Goal: Obtain resource: Download file/media

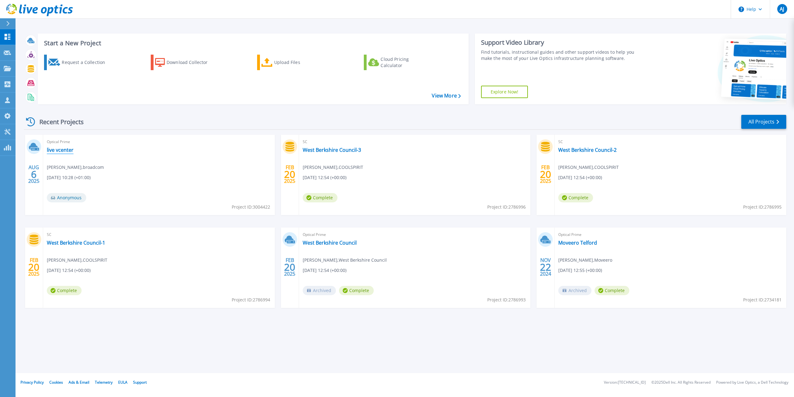
click at [66, 150] on link "live vcenter" at bounding box center [60, 150] width 27 height 6
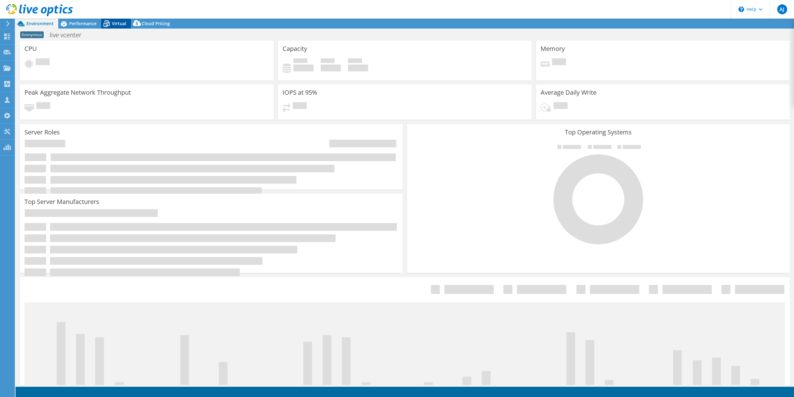
select select "USD"
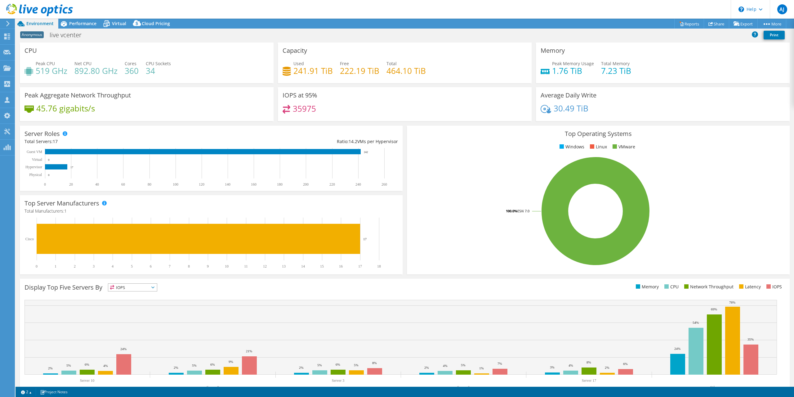
drag, startPoint x: 113, startPoint y: 25, endPoint x: 107, endPoint y: 38, distance: 13.7
click at [113, 25] on span "Virtual" at bounding box center [119, 23] width 14 height 6
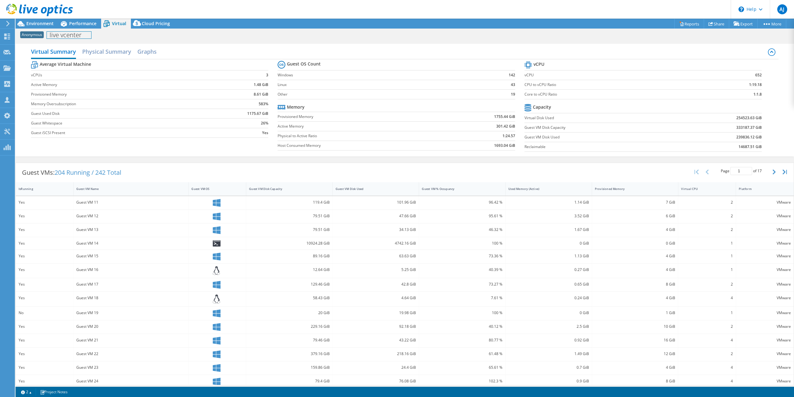
click at [56, 36] on h1 "live vcenter" at bounding box center [69, 35] width 44 height 7
drag, startPoint x: 41, startPoint y: 36, endPoint x: 84, endPoint y: 38, distance: 43.2
click at [84, 38] on div "Anonymous live vcenter Print" at bounding box center [405, 34] width 779 height 11
click at [78, 36] on h1 "live vcenter" at bounding box center [69, 35] width 44 height 7
click at [109, 36] on link at bounding box center [109, 35] width 9 height 8
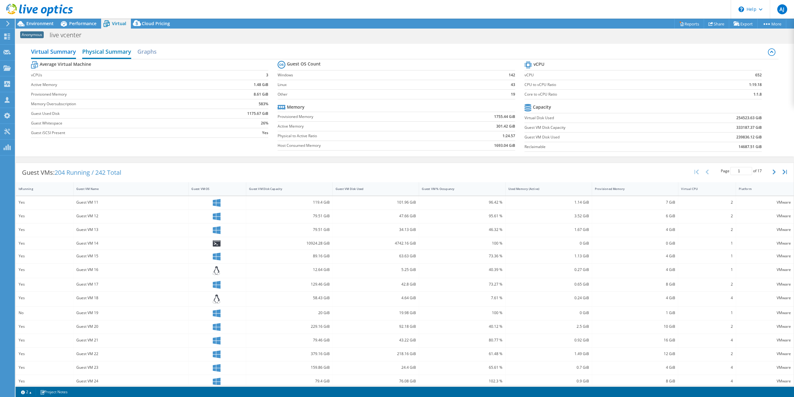
click at [119, 52] on h2 "Physical Summary" at bounding box center [106, 52] width 49 height 14
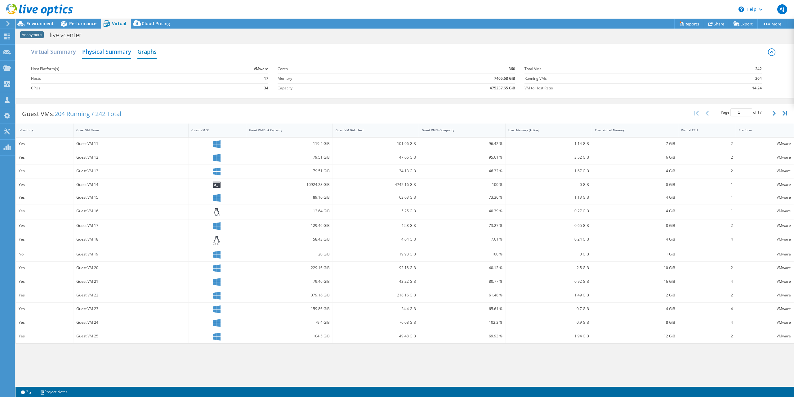
click at [152, 52] on h2 "Graphs" at bounding box center [146, 52] width 19 height 14
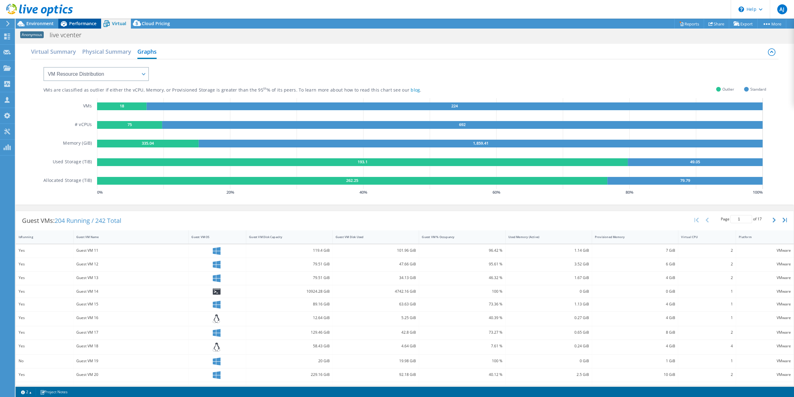
click at [71, 25] on span "Performance" at bounding box center [82, 23] width 27 height 6
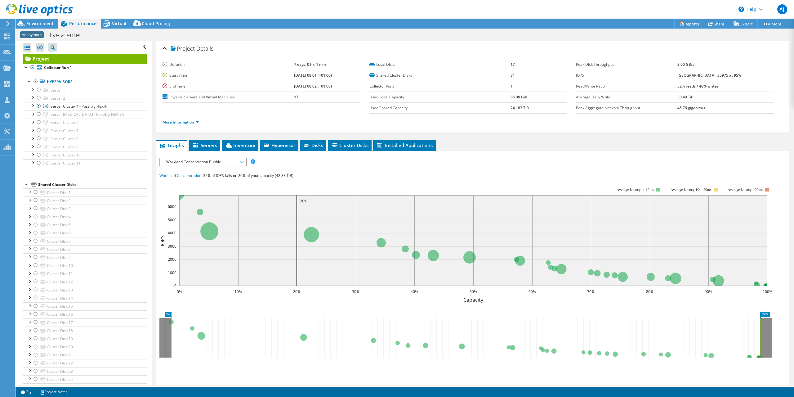
click at [193, 123] on link "More Information" at bounding box center [181, 121] width 36 height 5
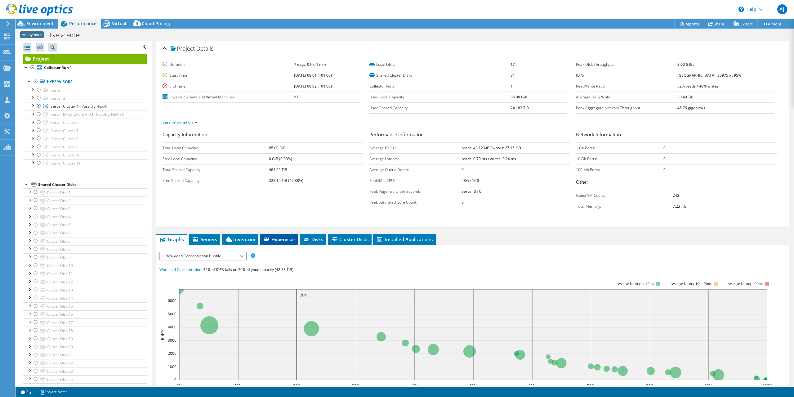
click at [284, 234] on li "Hypervisor" at bounding box center [279, 239] width 38 height 11
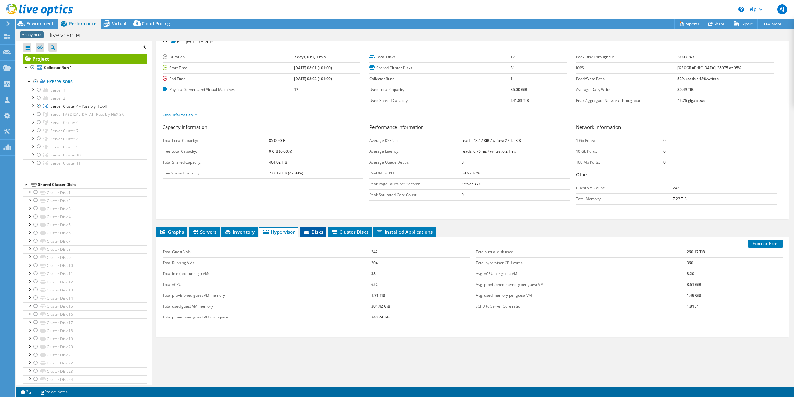
scroll to position [14, 0]
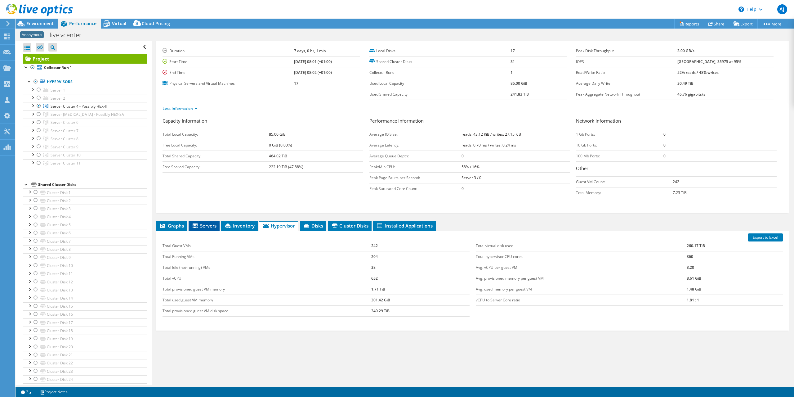
click at [204, 226] on span "Servers" at bounding box center [204, 225] width 25 height 6
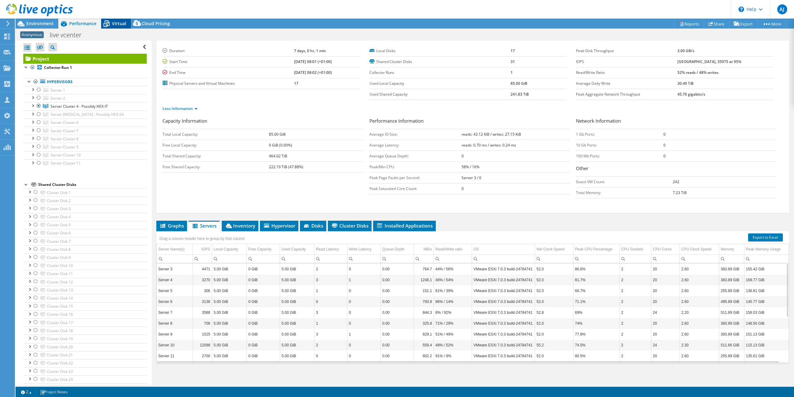
click at [115, 22] on span "Virtual" at bounding box center [119, 23] width 14 height 6
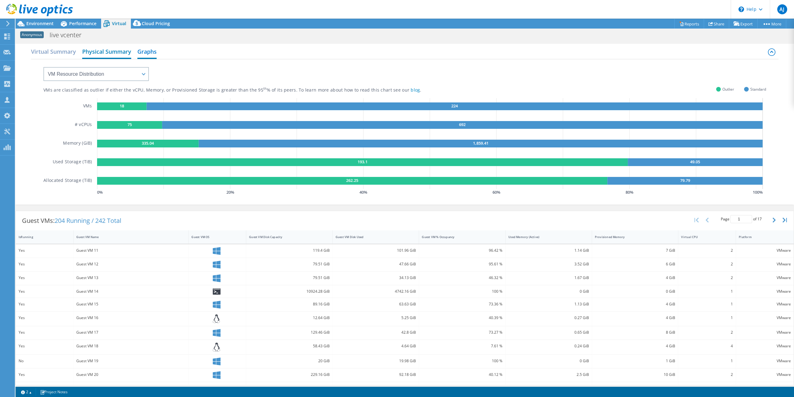
click at [86, 50] on h2 "Physical Summary" at bounding box center [106, 52] width 49 height 14
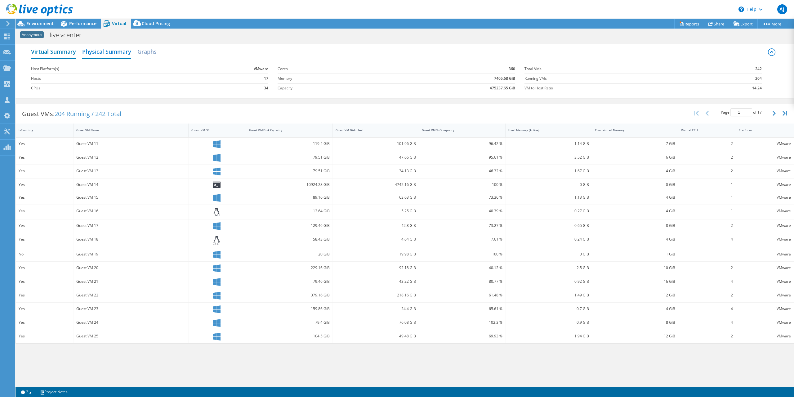
click at [66, 50] on h2 "Virtual Summary" at bounding box center [53, 52] width 45 height 14
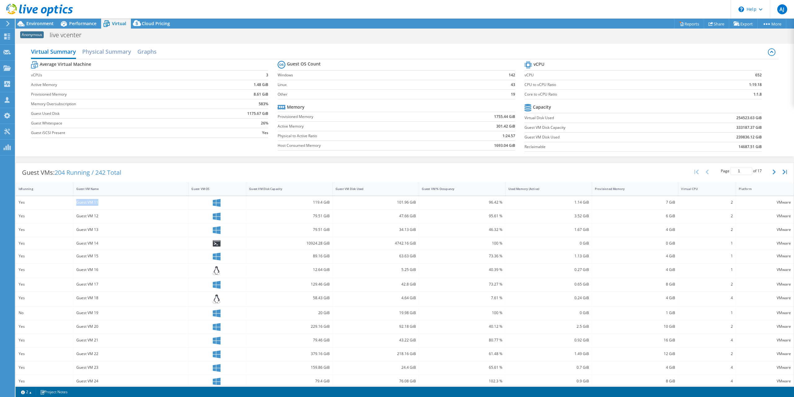
drag, startPoint x: 75, startPoint y: 201, endPoint x: 110, endPoint y: 199, distance: 34.8
click at [110, 199] on div "Guest VM 11" at bounding box center [131, 202] width 115 height 13
click at [110, 199] on div "Guest VM 11" at bounding box center [131, 202] width 110 height 7
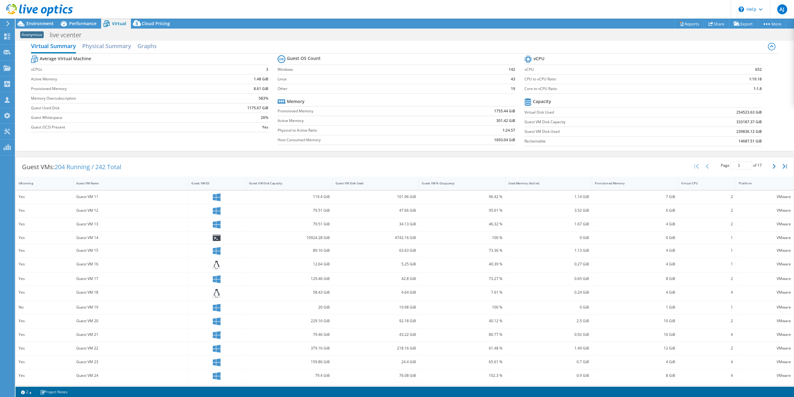
scroll to position [0, 0]
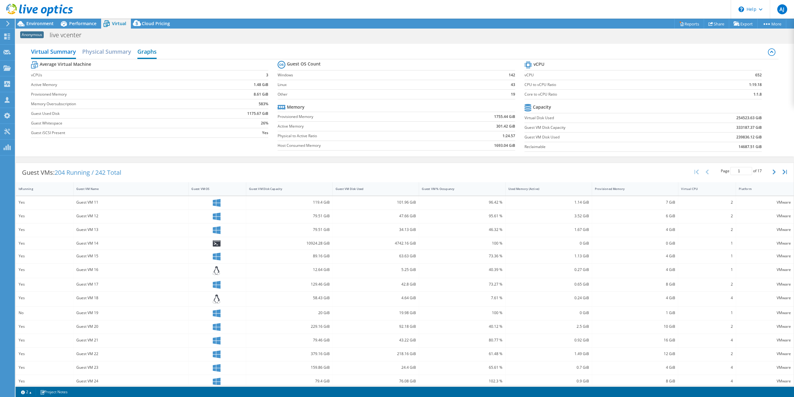
click at [143, 51] on h2 "Graphs" at bounding box center [146, 52] width 19 height 14
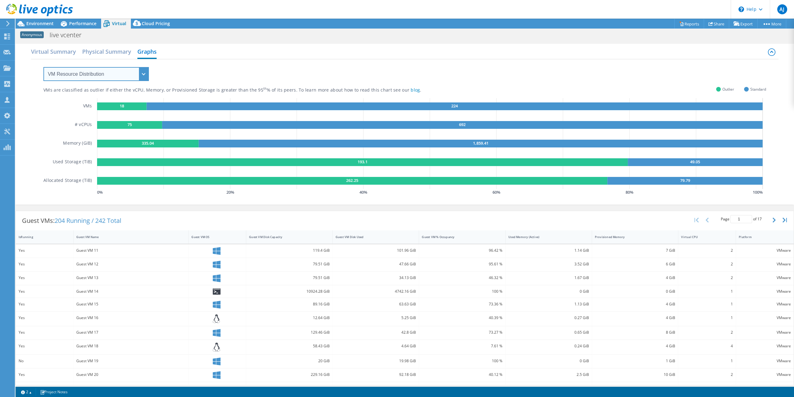
click at [143, 71] on select "VM Resource Distribution Provisioning Contrast Over Provisioning" at bounding box center [95, 74] width 105 height 14
click at [78, 23] on span "Performance" at bounding box center [82, 23] width 27 height 6
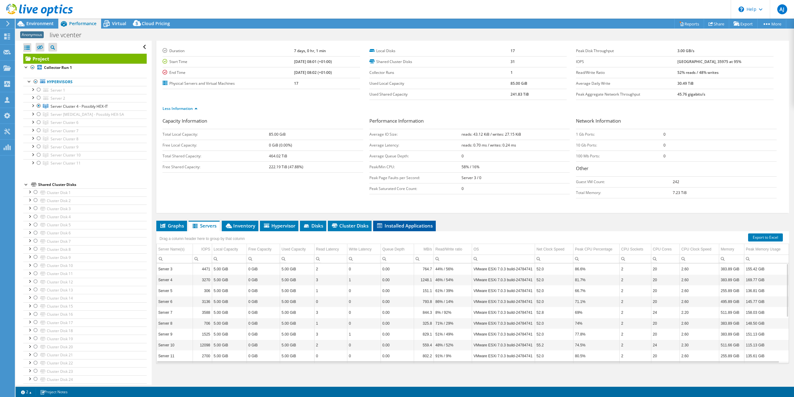
click at [395, 224] on span "Installed Applications" at bounding box center [404, 225] width 56 height 6
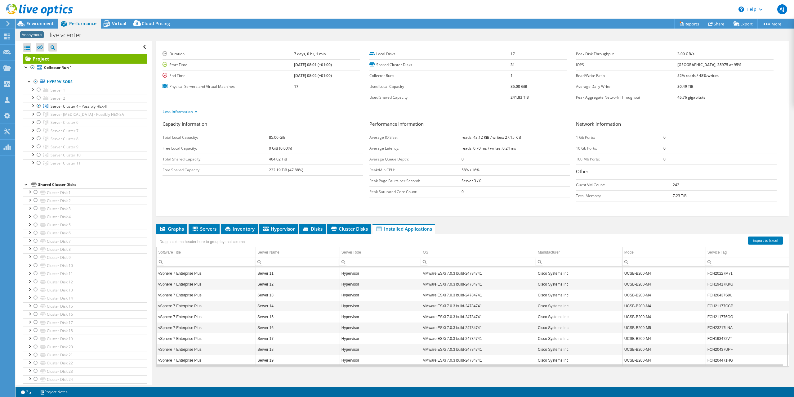
scroll to position [14, 0]
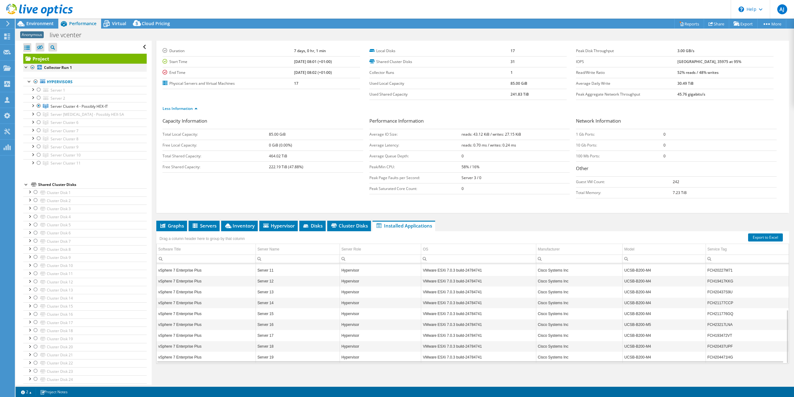
click at [32, 68] on div at bounding box center [32, 67] width 6 height 7
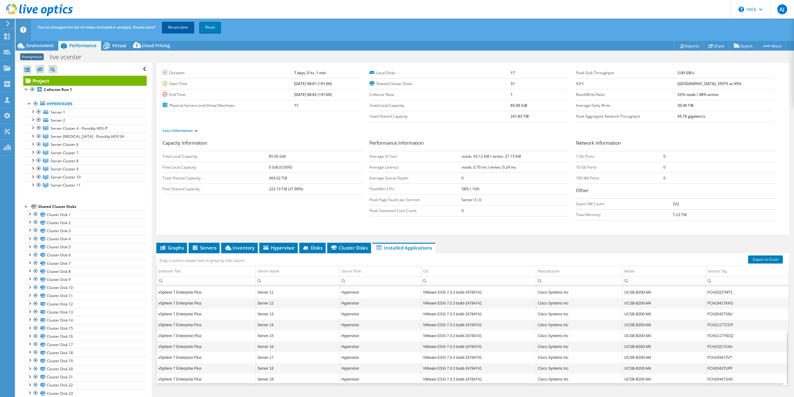
click at [184, 22] on link "Recalculate" at bounding box center [178, 27] width 32 height 11
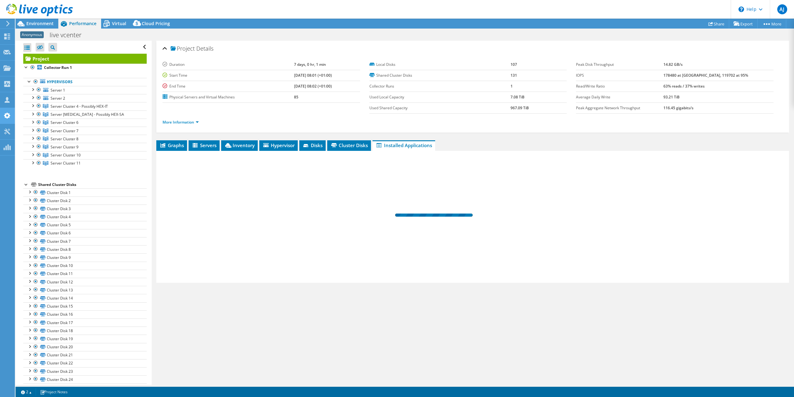
scroll to position [0, 0]
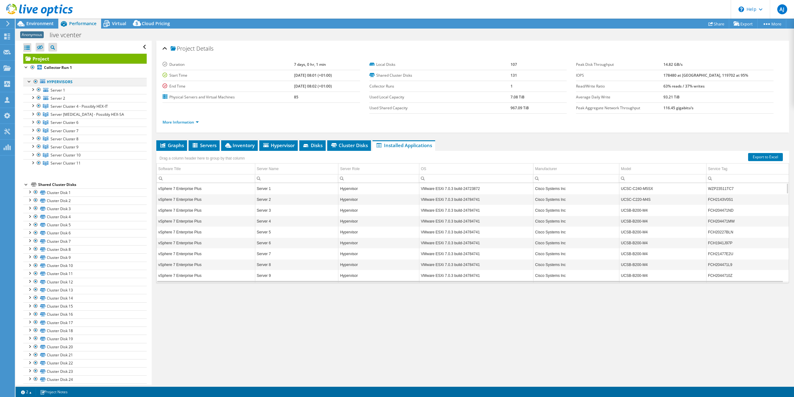
click at [34, 82] on div at bounding box center [36, 81] width 6 height 7
click at [39, 105] on div at bounding box center [39, 105] width 6 height 7
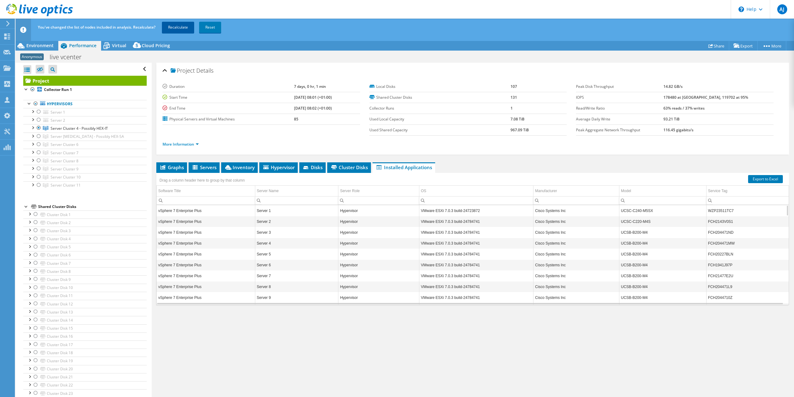
click at [173, 26] on link "Recalculate" at bounding box center [178, 27] width 32 height 11
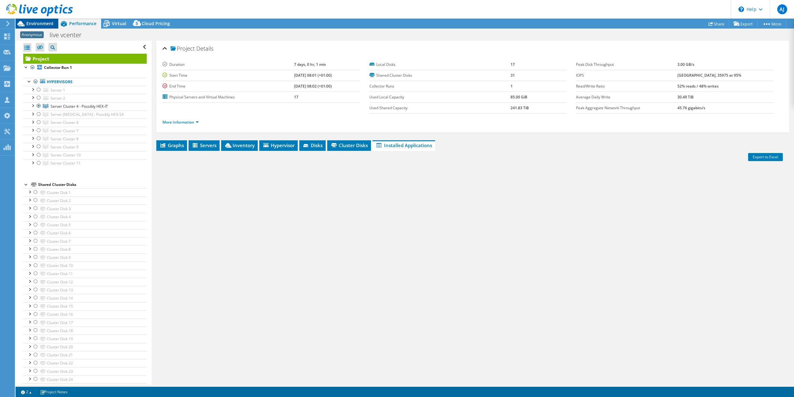
click at [34, 27] on div "Environment" at bounding box center [37, 24] width 43 height 10
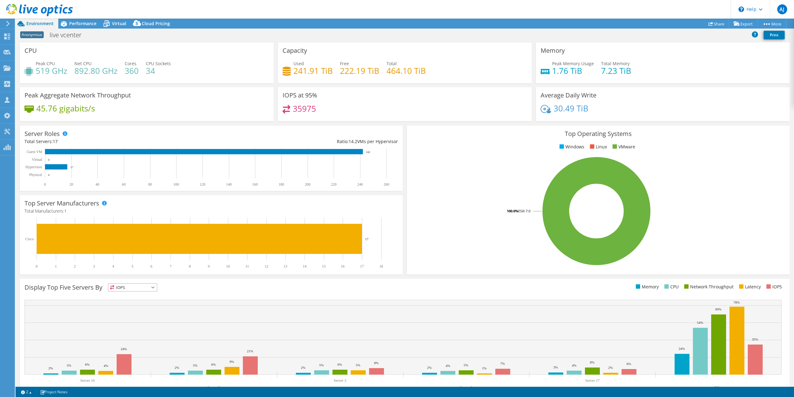
click at [30, 21] on span "Environment" at bounding box center [39, 23] width 27 height 6
drag, startPoint x: 61, startPoint y: 67, endPoint x: 65, endPoint y: 68, distance: 4.7
click at [61, 67] on h4 "519 GHz" at bounding box center [52, 70] width 32 height 7
drag, startPoint x: 68, startPoint y: 72, endPoint x: 36, endPoint y: 72, distance: 31.7
click at [36, 72] on div "Peak CPU 519 GHz Net CPU 892.80 GHz Cores 360 CPU Sockets 34" at bounding box center [147, 70] width 245 height 20
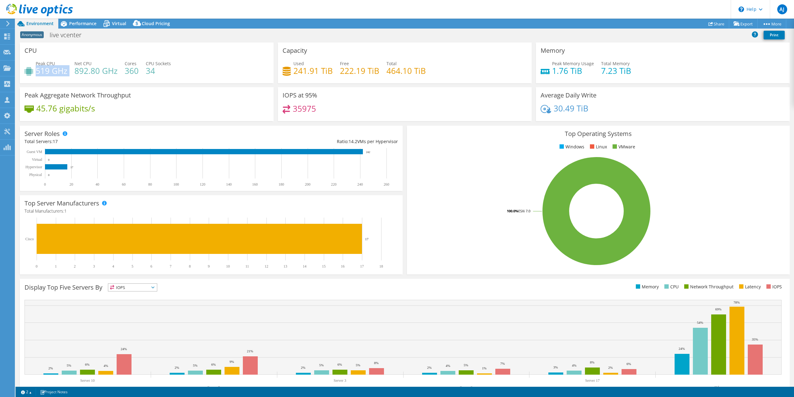
copy div "519 GHz"
click at [68, 24] on icon at bounding box center [63, 23] width 11 height 11
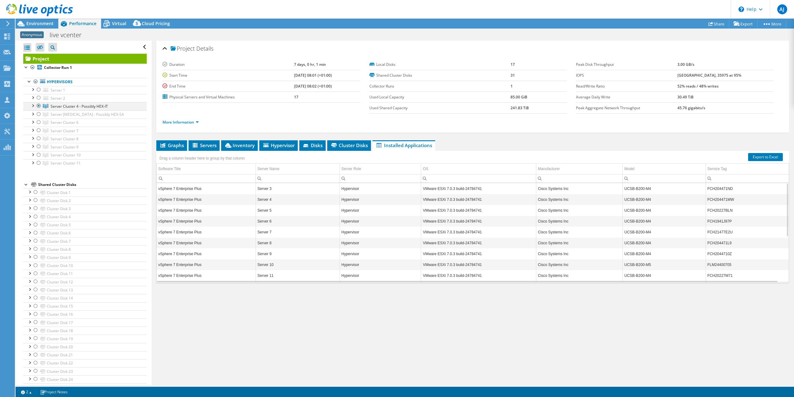
click at [38, 105] on div at bounding box center [39, 105] width 6 height 7
click at [38, 113] on div at bounding box center [39, 113] width 6 height 7
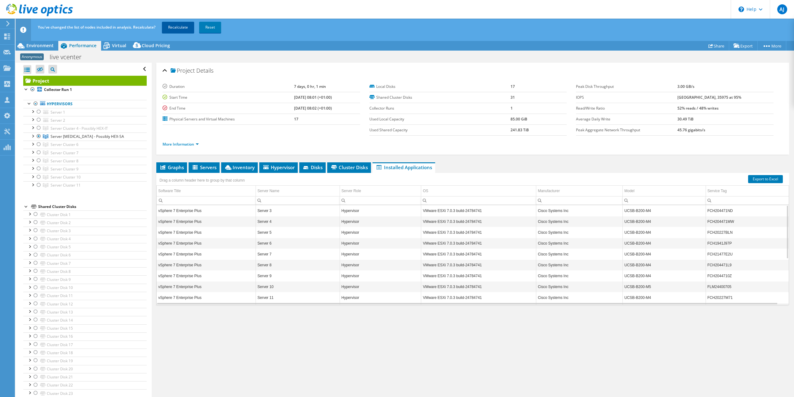
click at [177, 27] on link "Recalculate" at bounding box center [178, 27] width 32 height 11
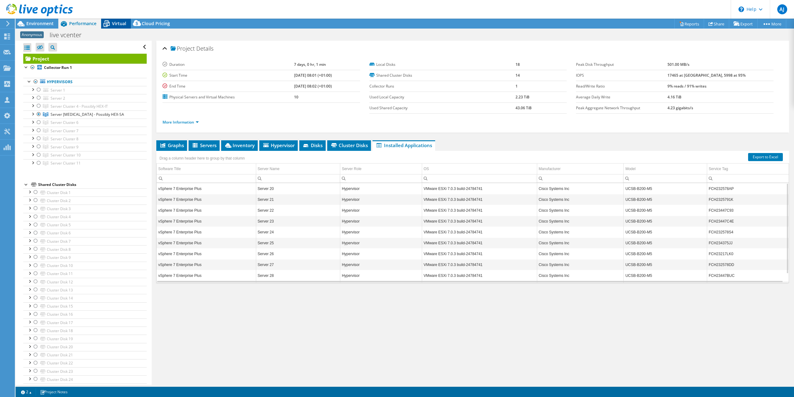
click at [117, 21] on span "Virtual" at bounding box center [119, 23] width 14 height 6
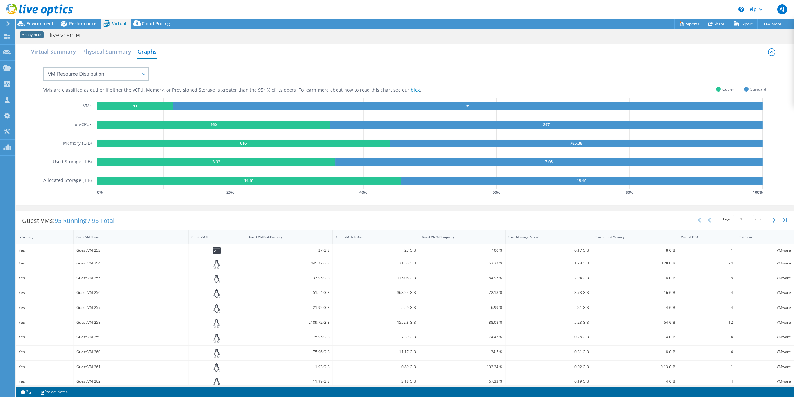
click at [41, 29] on div "Anonymous live vcenter Print" at bounding box center [405, 34] width 779 height 11
click at [39, 26] on span "Environment" at bounding box center [39, 23] width 27 height 6
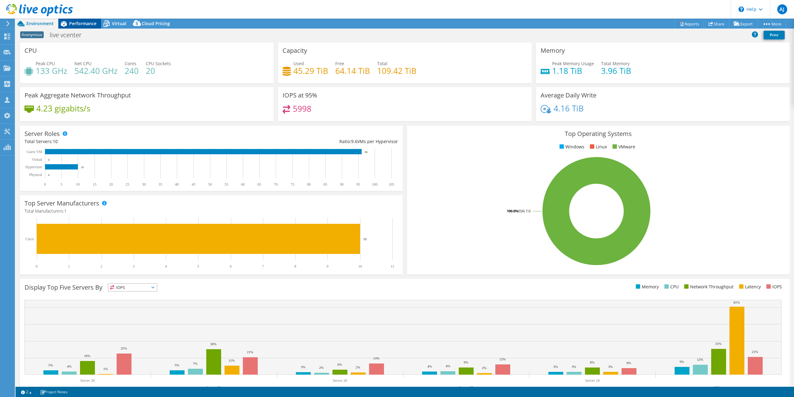
click at [80, 23] on span "Performance" at bounding box center [82, 23] width 27 height 6
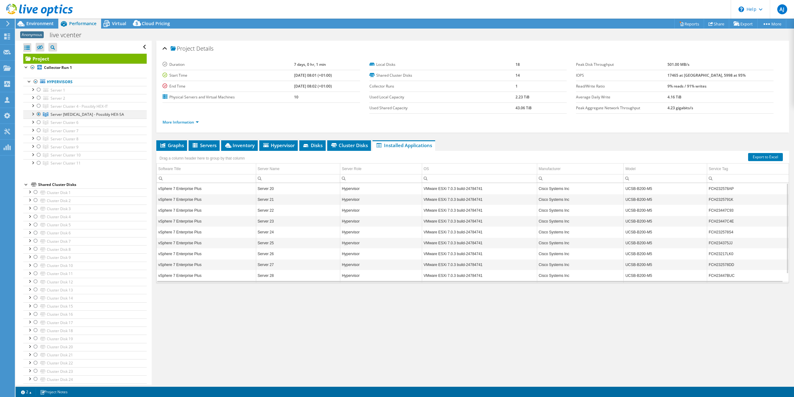
click at [39, 114] on div at bounding box center [39, 113] width 6 height 7
click at [38, 123] on div at bounding box center [39, 122] width 6 height 7
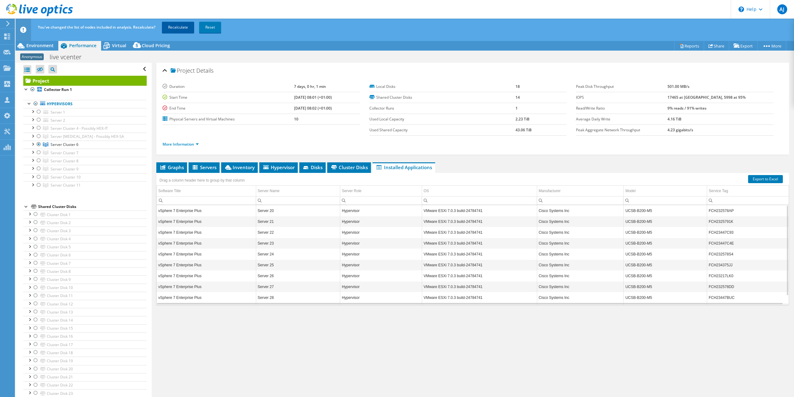
click at [174, 28] on link "Recalculate" at bounding box center [178, 27] width 32 height 11
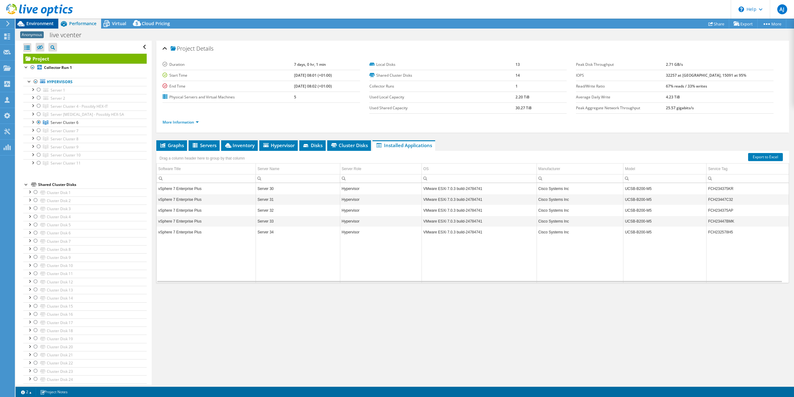
click at [43, 23] on span "Environment" at bounding box center [39, 23] width 27 height 6
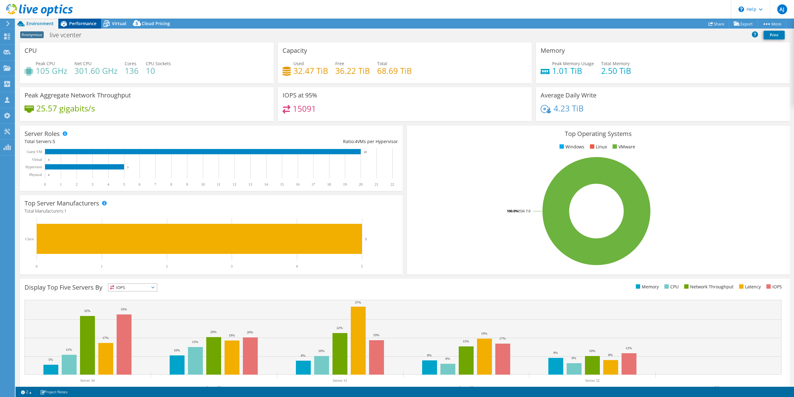
click at [74, 24] on span "Performance" at bounding box center [82, 23] width 27 height 6
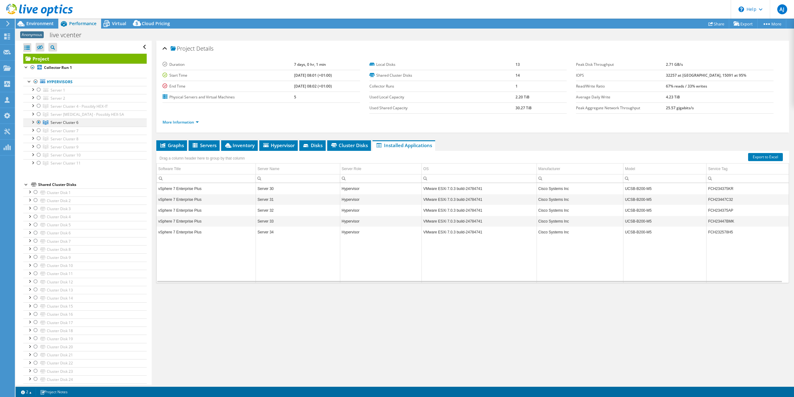
click at [33, 121] on div at bounding box center [32, 122] width 6 height 6
click at [172, 142] on span "Graphs" at bounding box center [171, 145] width 25 height 6
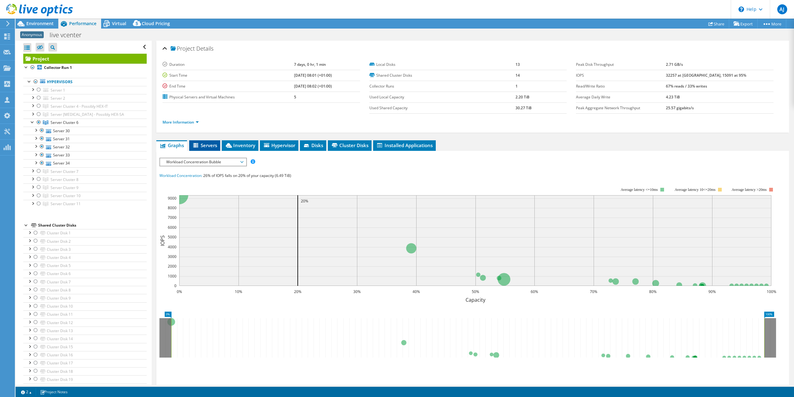
click at [206, 144] on span "Servers" at bounding box center [204, 145] width 25 height 6
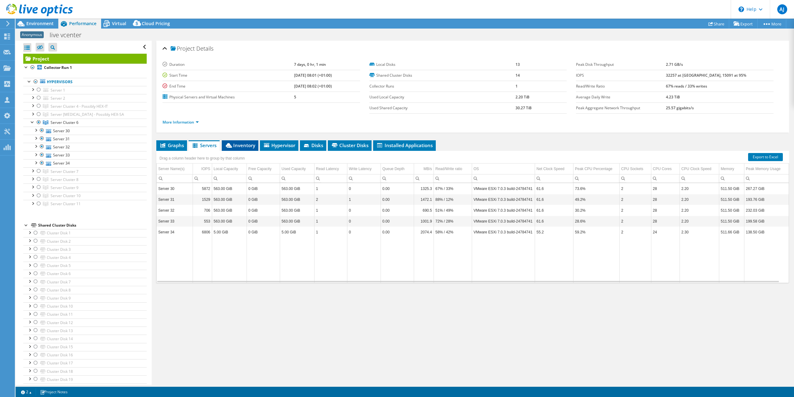
click at [236, 144] on span "Inventory" at bounding box center [240, 145] width 30 height 6
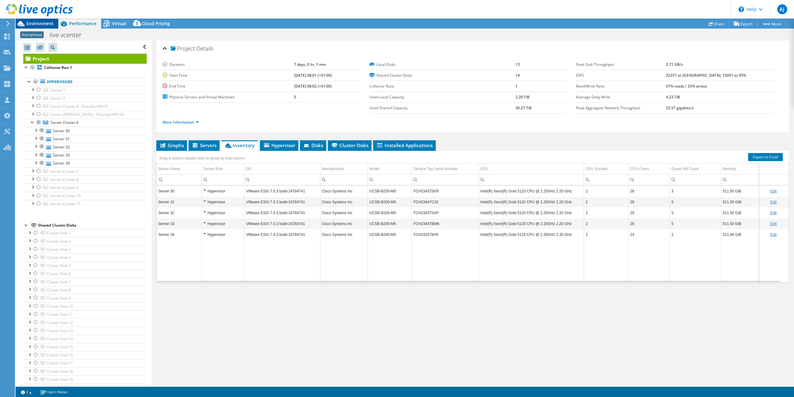
drag, startPoint x: 39, startPoint y: 25, endPoint x: 42, endPoint y: 28, distance: 3.8
click at [39, 25] on span "Environment" at bounding box center [39, 23] width 27 height 6
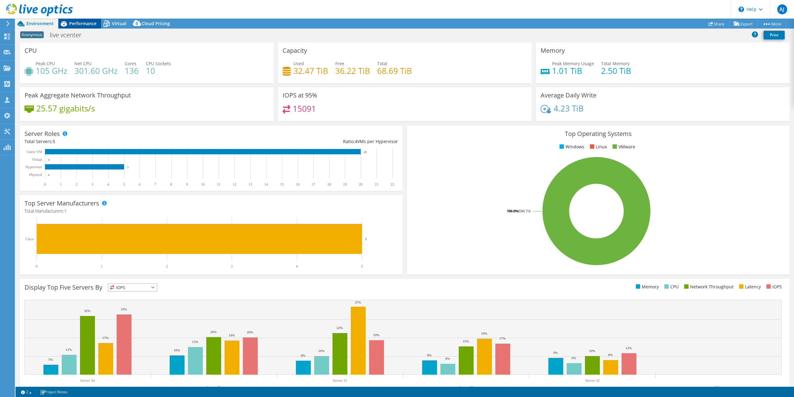
click at [74, 23] on span "Performance" at bounding box center [82, 23] width 27 height 6
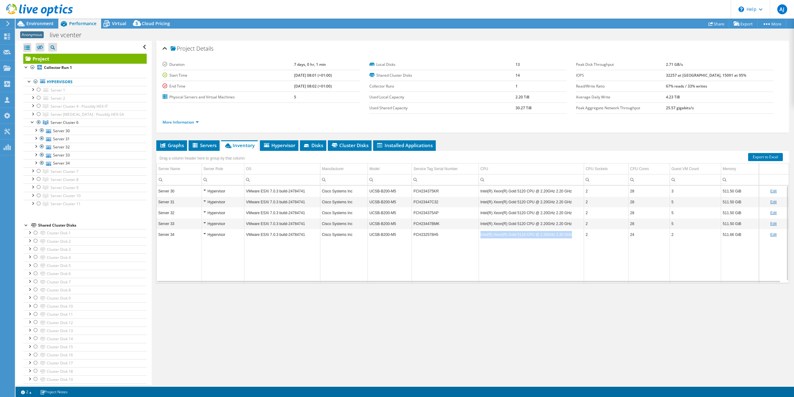
drag, startPoint x: 570, startPoint y: 233, endPoint x: 479, endPoint y: 233, distance: 90.9
click at [479, 233] on td "Intel(R) Xeon(R) Gold 5118 CPU @ 2.30GHz 2.30 GHz" at bounding box center [531, 234] width 105 height 11
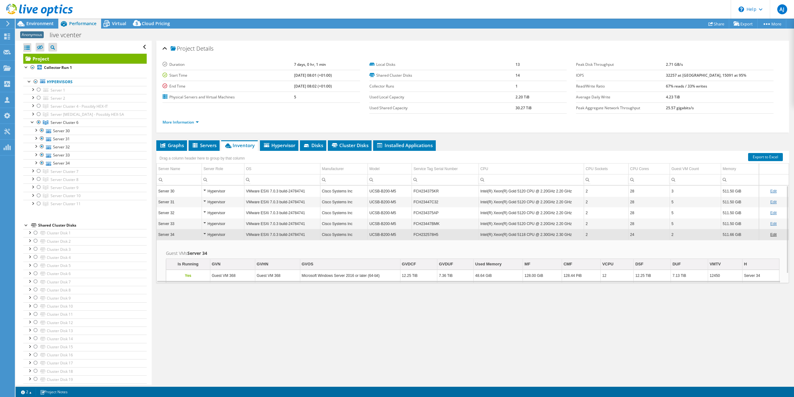
drag, startPoint x: 479, startPoint y: 233, endPoint x: 372, endPoint y: 305, distance: 129.0
click at [372, 305] on div "Project Details Duration 7 days, 0 hr, 1 min Start Time 07/29/2025, 08:01 (+01:…" at bounding box center [473, 213] width 642 height 344
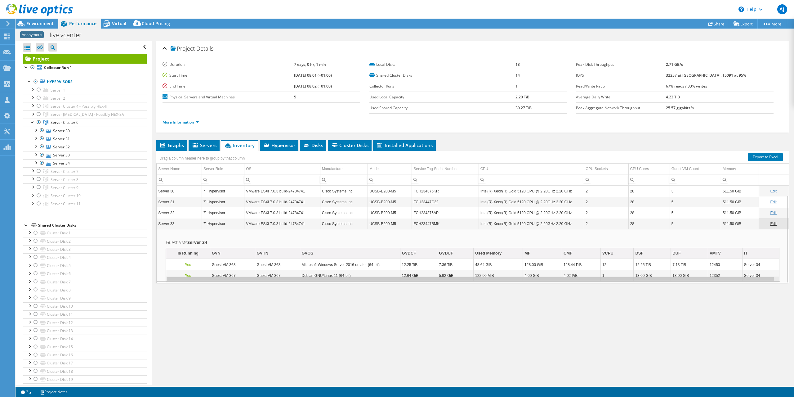
scroll to position [11, 0]
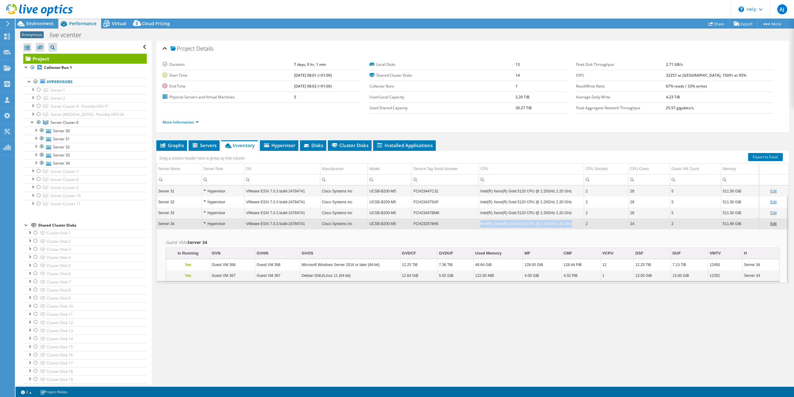
drag, startPoint x: 570, startPoint y: 221, endPoint x: 480, endPoint y: 222, distance: 90.3
click at [480, 222] on td "Intel(R) Xeon(R) Gold 5118 CPU @ 2.30GHz 2.30 GHz" at bounding box center [531, 223] width 105 height 11
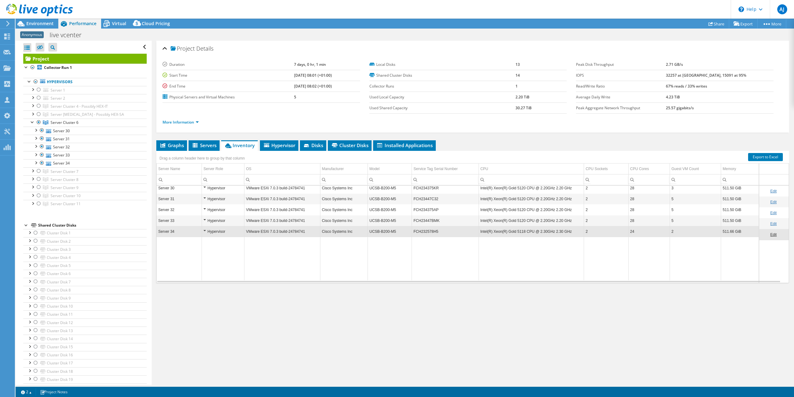
scroll to position [0, 0]
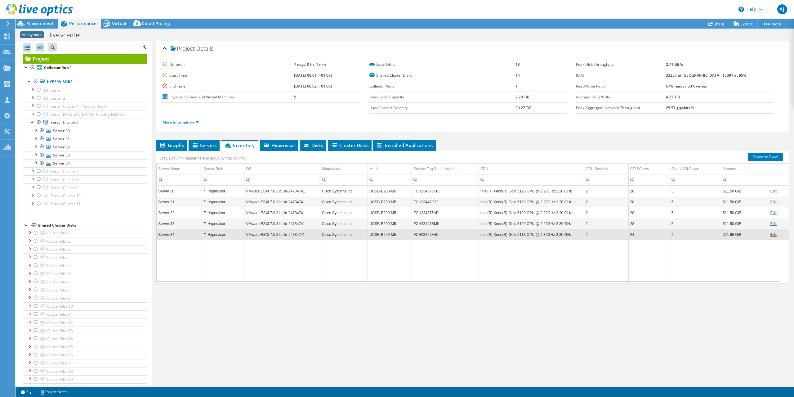
click at [488, 232] on td "Intel(R) Xeon(R) Gold 5118 CPU @ 2.30GHz 2.30 GHz" at bounding box center [531, 234] width 105 height 11
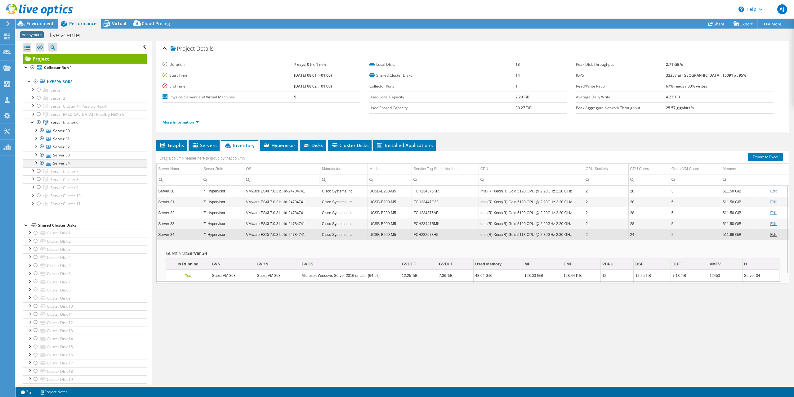
click at [35, 161] on div at bounding box center [36, 162] width 6 height 6
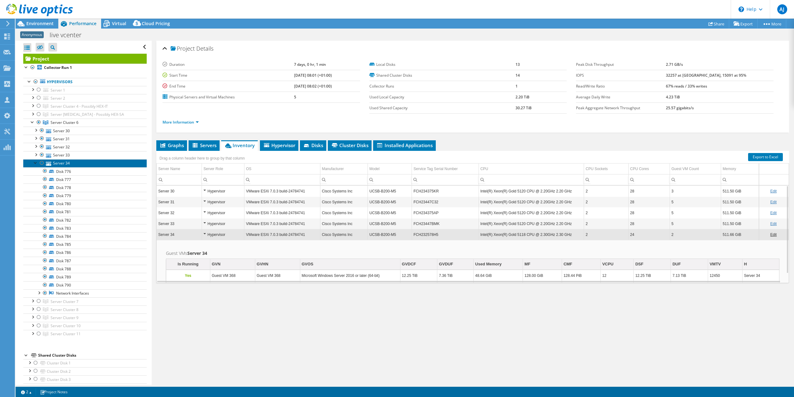
click at [58, 161] on link "Server 34" at bounding box center [84, 163] width 123 height 8
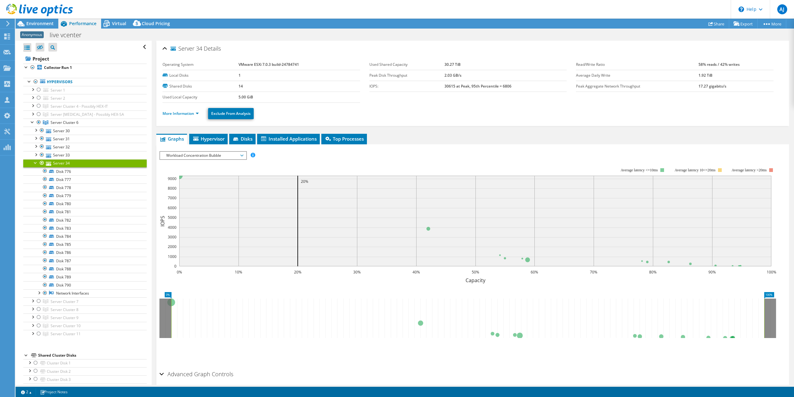
drag, startPoint x: 201, startPoint y: 122, endPoint x: 199, endPoint y: 119, distance: 3.5
click at [200, 119] on div "More Information Exclude From Analysis" at bounding box center [473, 114] width 621 height 22
click at [194, 115] on li "More Information" at bounding box center [183, 113] width 40 height 7
click at [193, 112] on link "More Information" at bounding box center [181, 113] width 36 height 5
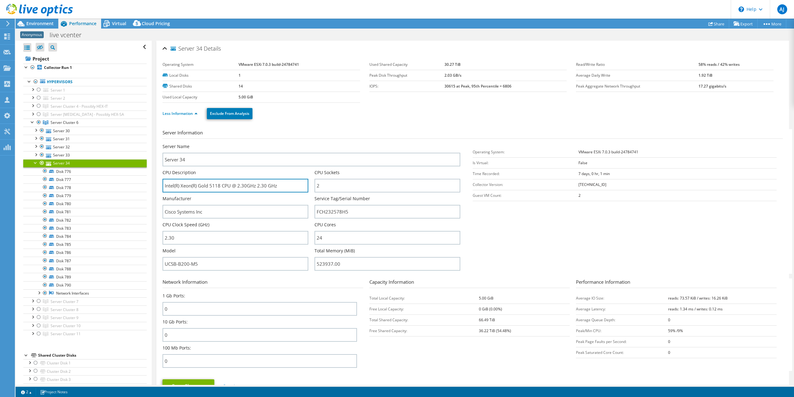
drag, startPoint x: 291, startPoint y: 185, endPoint x: 157, endPoint y: 183, distance: 134.1
click at [157, 183] on div "Server 34 Details Operating System VMware ESXi 7.0.3 build-24784741 Local Disks…" at bounding box center [472, 224] width 633 height 367
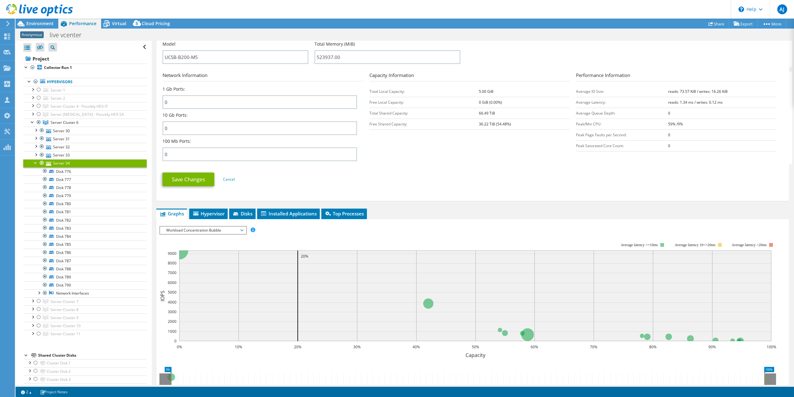
scroll to position [121, 0]
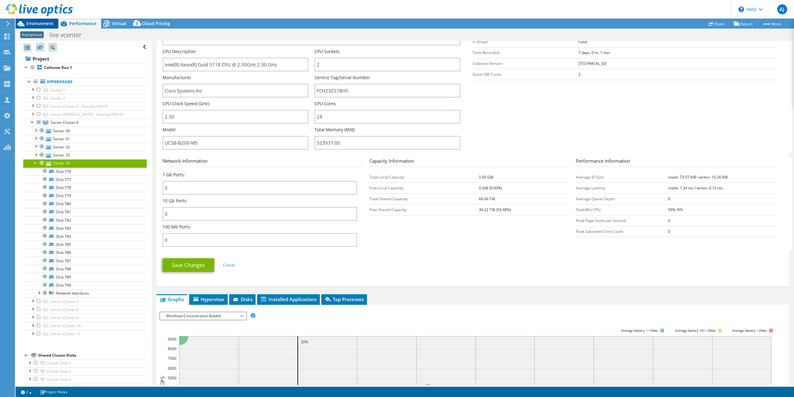
click at [43, 26] on span "Environment" at bounding box center [39, 23] width 27 height 6
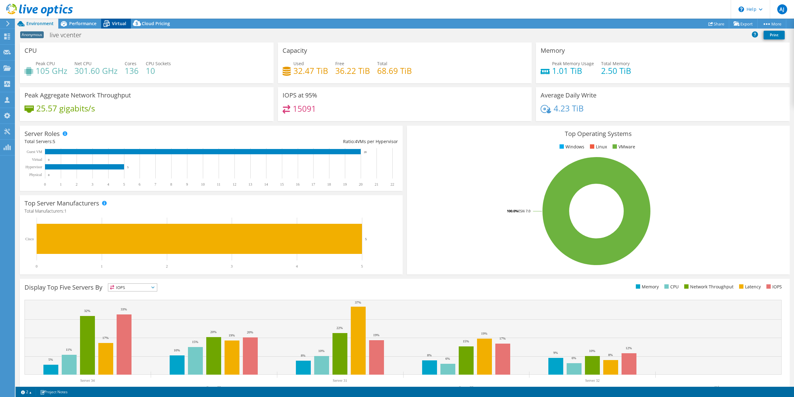
click at [116, 21] on span "Virtual" at bounding box center [119, 23] width 14 height 6
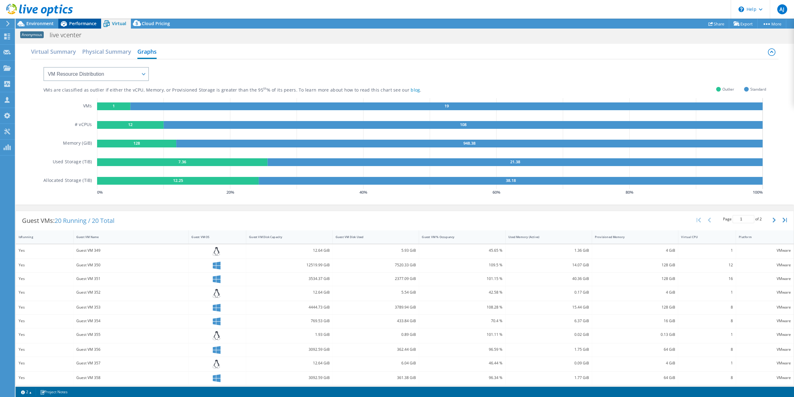
click at [70, 26] on span "Performance" at bounding box center [82, 23] width 27 height 6
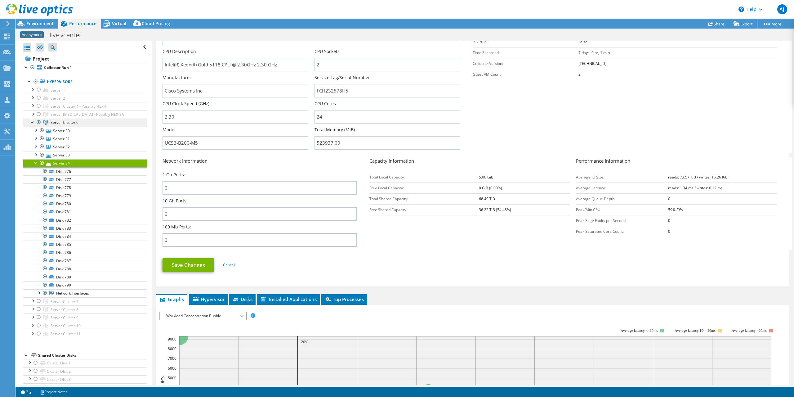
click at [62, 110] on link "Server Cluster 6" at bounding box center [84, 106] width 123 height 8
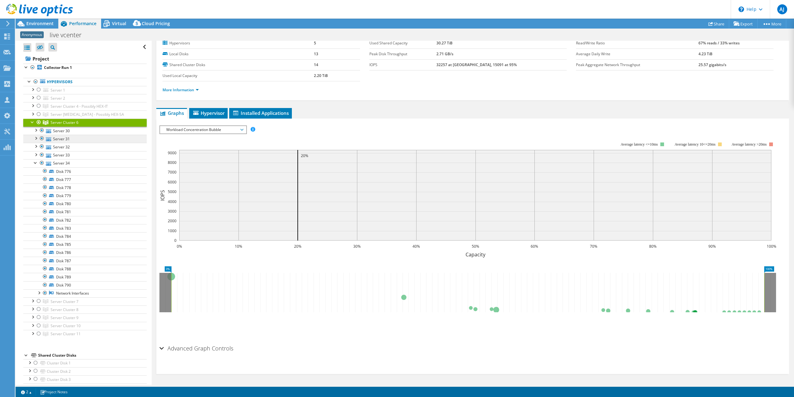
scroll to position [20, 0]
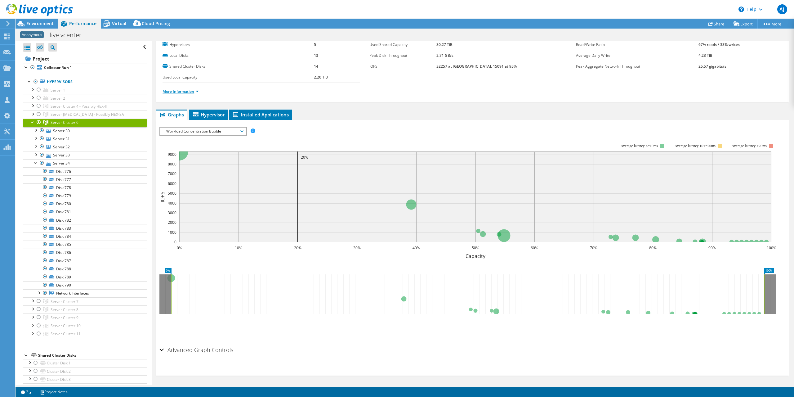
click at [191, 91] on link "More Information" at bounding box center [181, 91] width 36 height 5
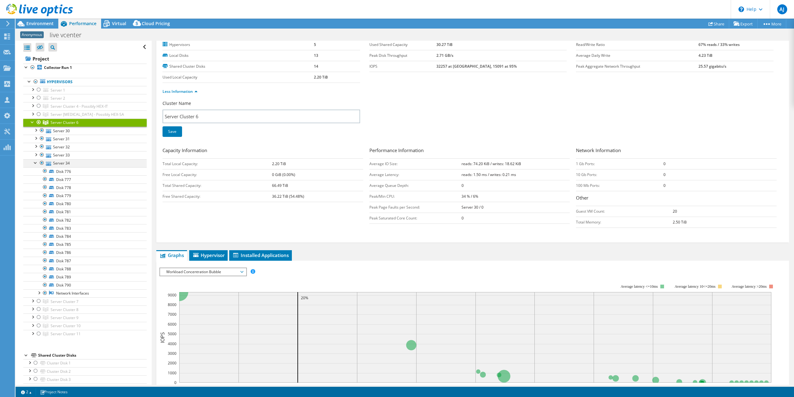
click at [34, 162] on div at bounding box center [36, 162] width 6 height 6
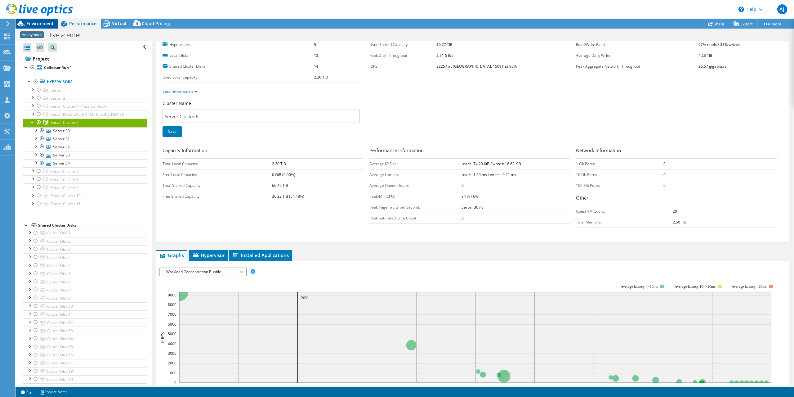
click at [37, 22] on span "Environment" at bounding box center [39, 23] width 27 height 6
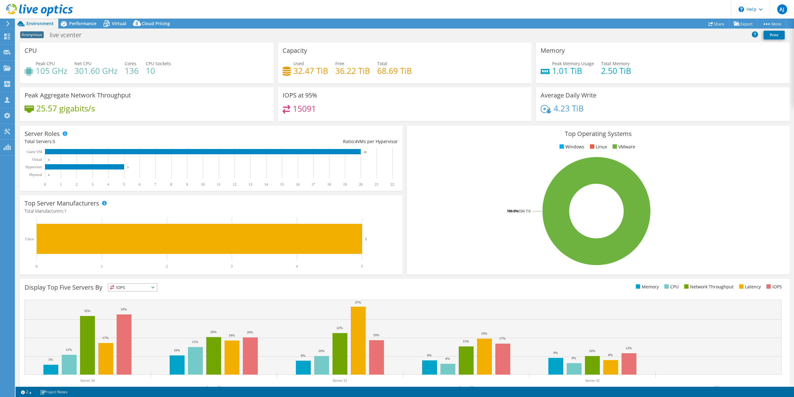
drag, startPoint x: 73, startPoint y: 23, endPoint x: 76, endPoint y: 39, distance: 16.6
click at [73, 23] on span "Performance" at bounding box center [82, 23] width 27 height 6
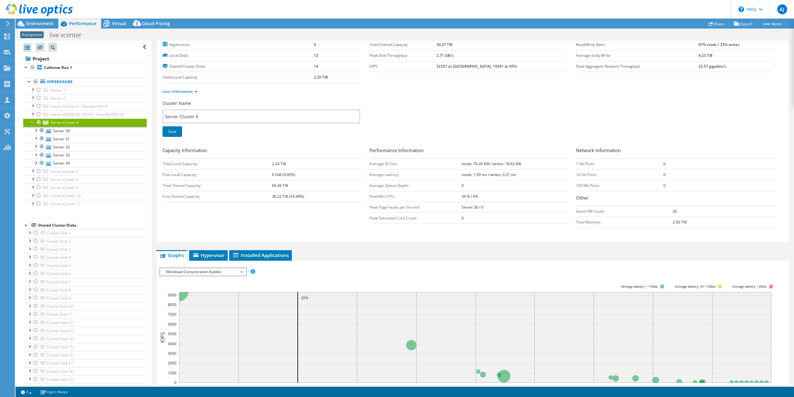
click at [38, 121] on div at bounding box center [39, 122] width 6 height 7
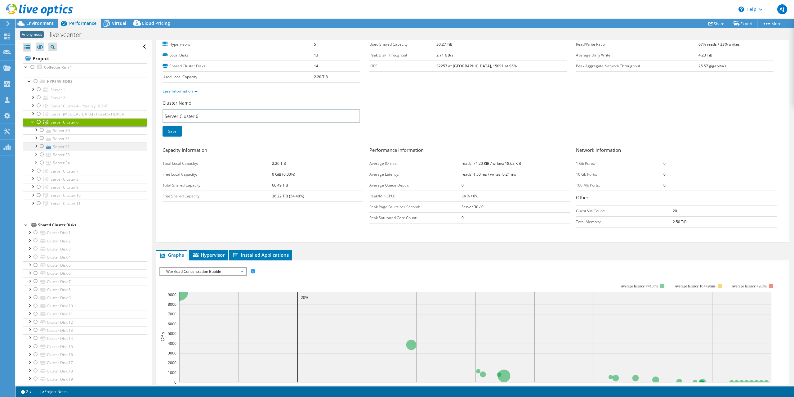
click at [38, 167] on ul "Server 30 Disk 708 Disk 709" at bounding box center [84, 146] width 123 height 41
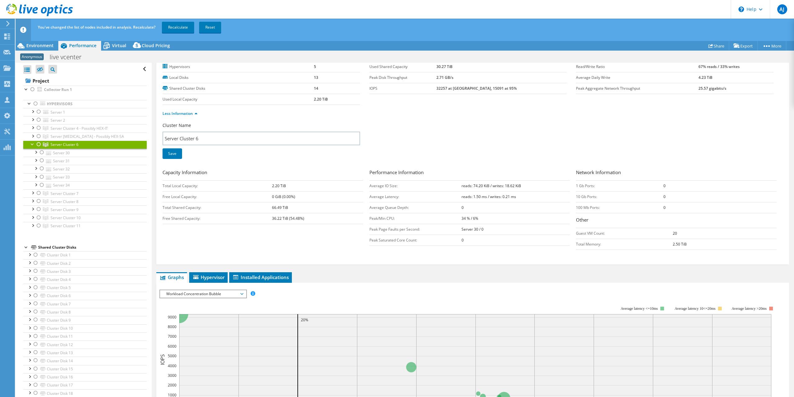
click at [38, 192] on div at bounding box center [39, 192] width 6 height 7
click at [178, 26] on link "Recalculate" at bounding box center [178, 27] width 32 height 11
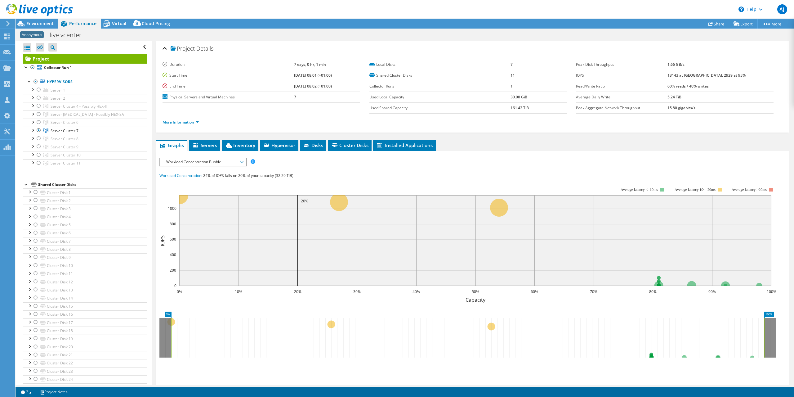
select select "USD"
click at [208, 145] on span "Servers" at bounding box center [204, 145] width 25 height 6
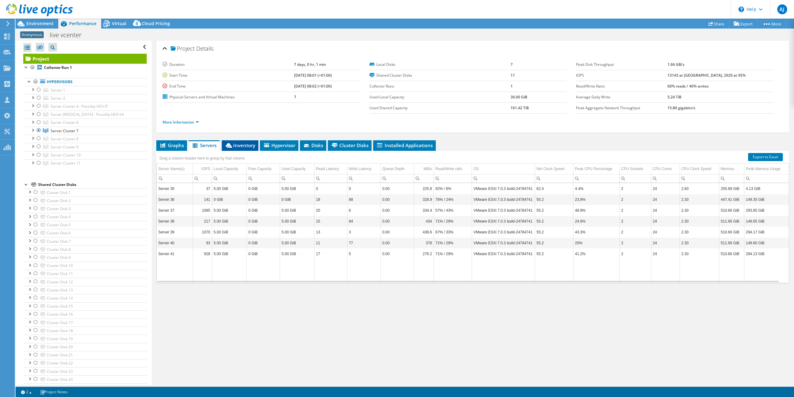
click at [250, 143] on span "Inventory" at bounding box center [240, 145] width 30 height 6
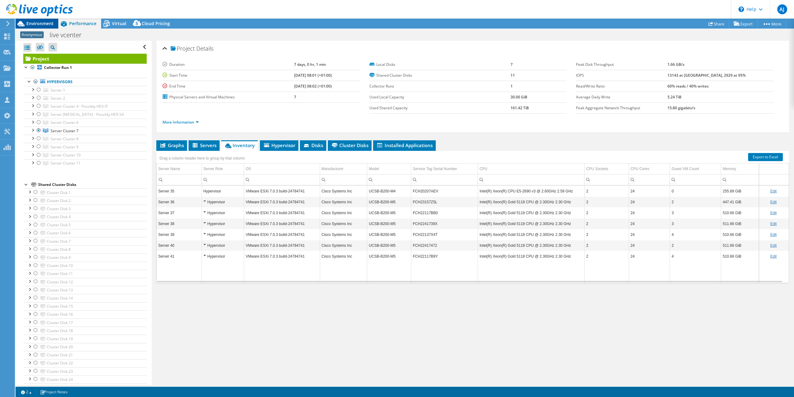
click at [20, 25] on icon at bounding box center [21, 23] width 11 height 11
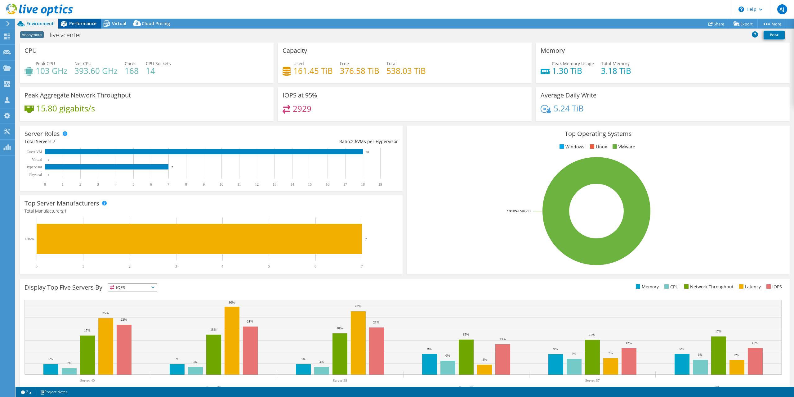
drag, startPoint x: 83, startPoint y: 22, endPoint x: 44, endPoint y: 64, distance: 57.5
click at [83, 22] on span "Performance" at bounding box center [82, 23] width 27 height 6
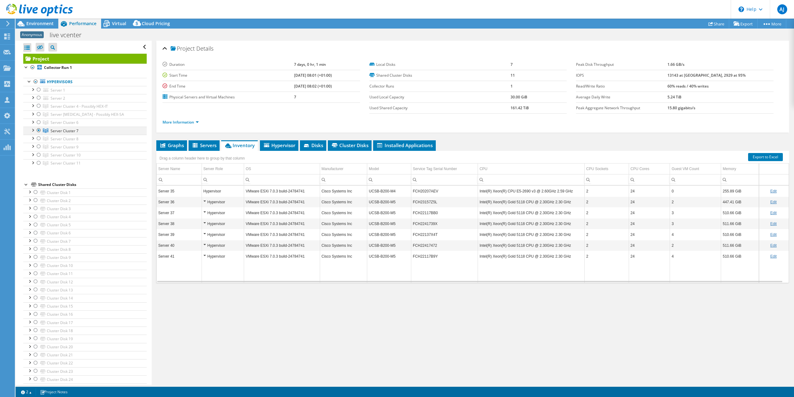
click at [37, 131] on div at bounding box center [39, 130] width 6 height 7
click at [38, 137] on div at bounding box center [39, 138] width 6 height 7
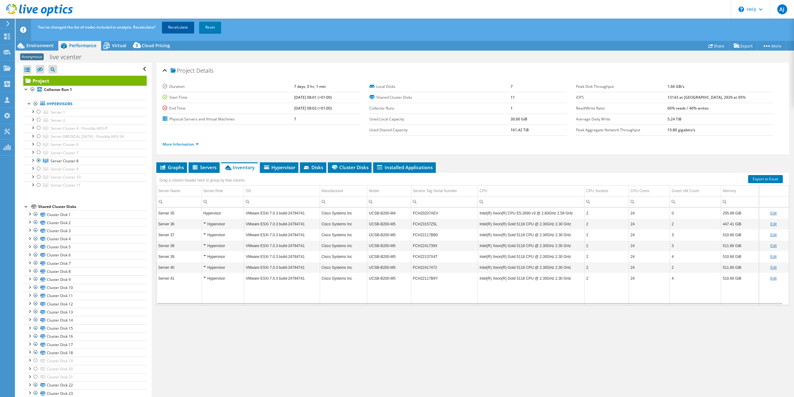
click at [171, 27] on link "Recalculate" at bounding box center [178, 27] width 32 height 11
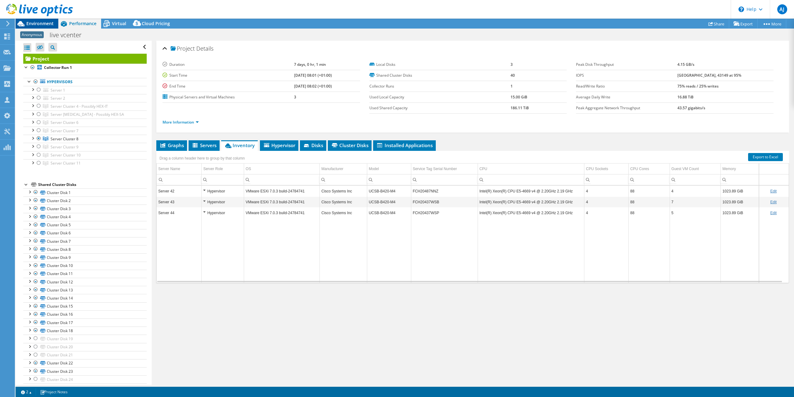
click at [29, 22] on span "Environment" at bounding box center [39, 23] width 27 height 6
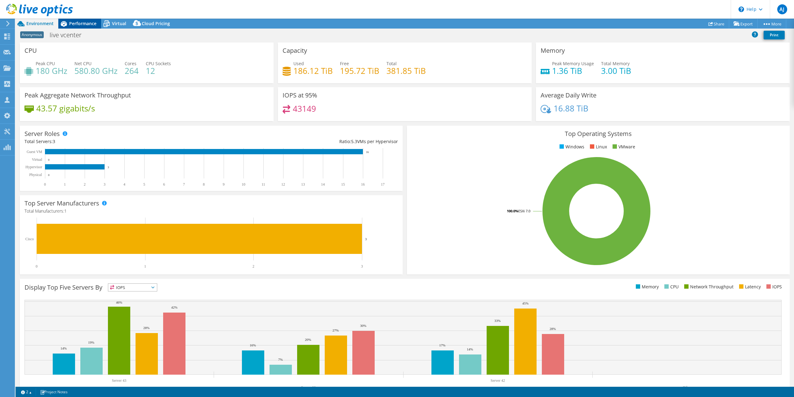
click at [79, 24] on span "Performance" at bounding box center [82, 23] width 27 height 6
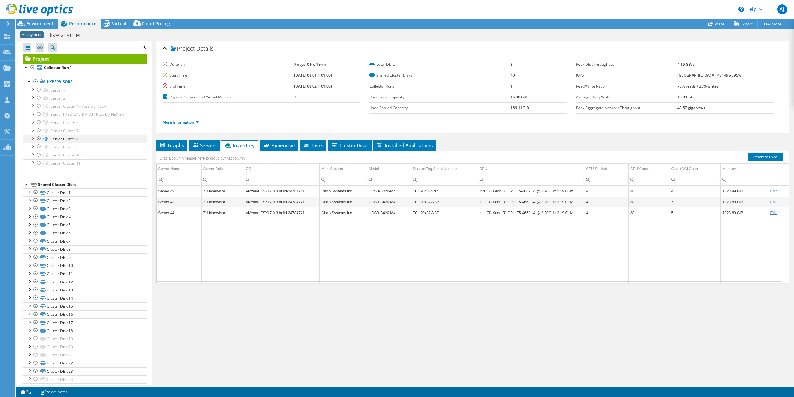
click at [32, 137] on div at bounding box center [32, 138] width 6 height 6
drag, startPoint x: 26, startPoint y: 24, endPoint x: 57, endPoint y: 49, distance: 39.9
click at [26, 24] on icon at bounding box center [21, 23] width 11 height 11
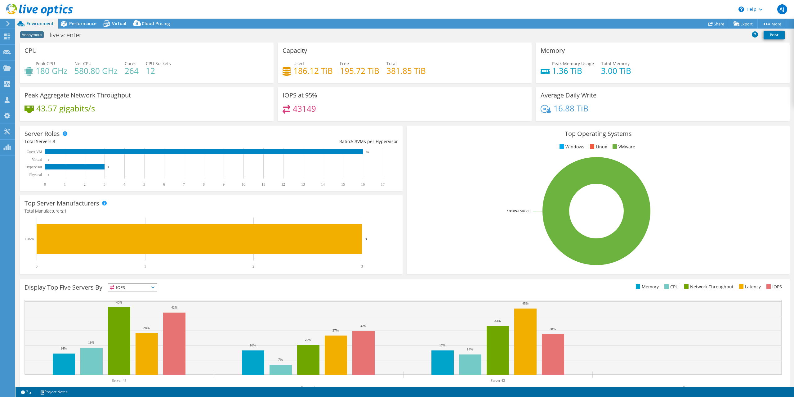
drag, startPoint x: 74, startPoint y: 23, endPoint x: 40, endPoint y: 65, distance: 53.4
click at [74, 23] on span "Performance" at bounding box center [82, 23] width 27 height 6
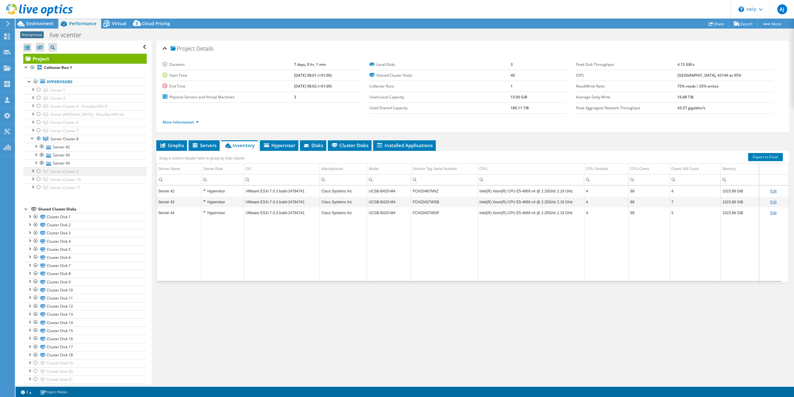
drag, startPoint x: 40, startPoint y: 137, endPoint x: 38, endPoint y: 169, distance: 31.4
click at [40, 137] on div at bounding box center [39, 138] width 6 height 7
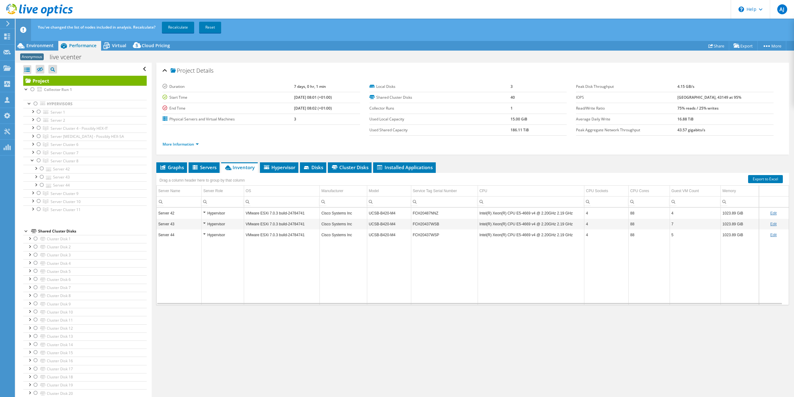
drag, startPoint x: 38, startPoint y: 169, endPoint x: 40, endPoint y: 177, distance: 8.0
click at [38, 169] on div at bounding box center [36, 168] width 6 height 6
click at [38, 159] on div at bounding box center [39, 160] width 6 height 7
click at [39, 158] on div at bounding box center [39, 160] width 6 height 7
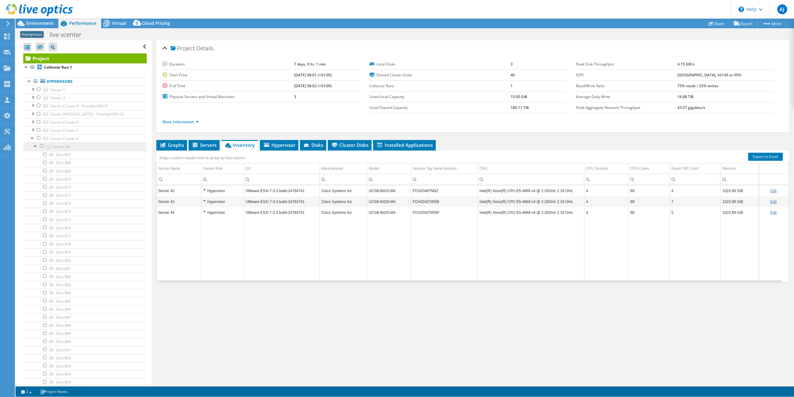
click at [31, 141] on div at bounding box center [32, 137] width 6 height 6
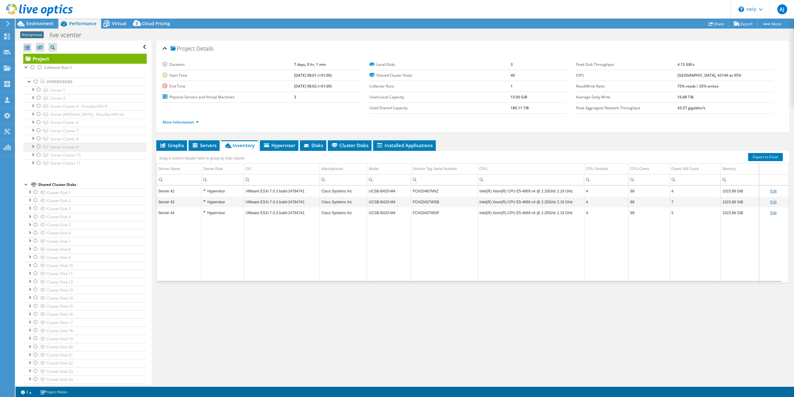
click at [39, 146] on div at bounding box center [39, 146] width 6 height 7
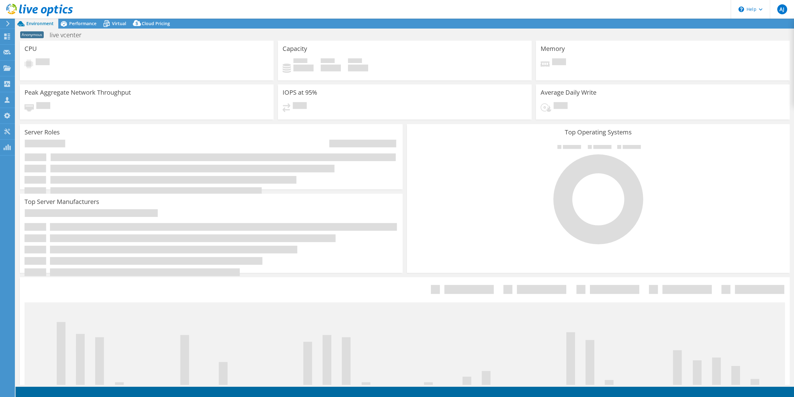
select select "USD"
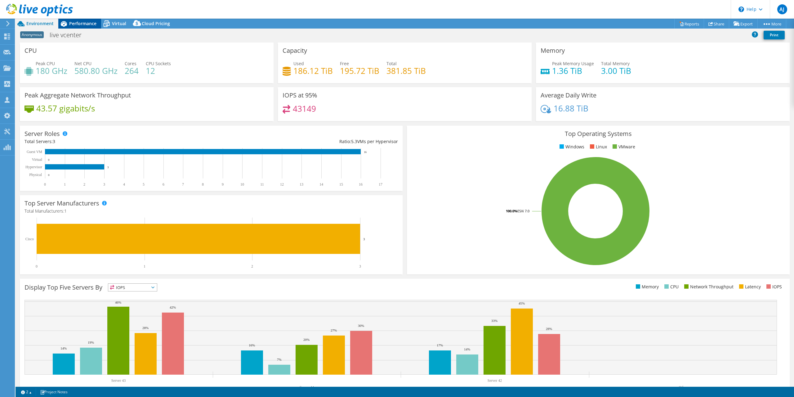
click at [83, 22] on span "Performance" at bounding box center [82, 23] width 27 height 6
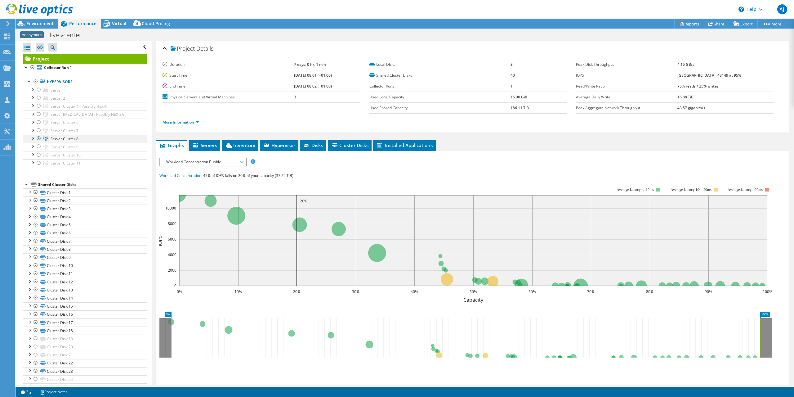
click at [38, 137] on div at bounding box center [39, 138] width 6 height 7
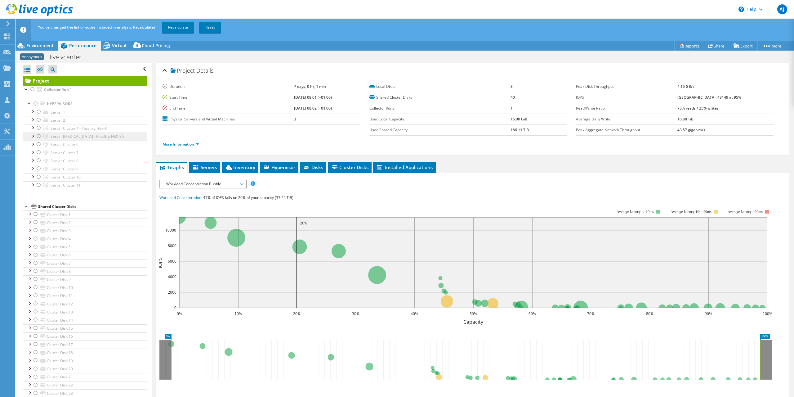
click at [38, 167] on div at bounding box center [39, 168] width 6 height 7
click at [183, 30] on link "Recalculate" at bounding box center [178, 27] width 32 height 11
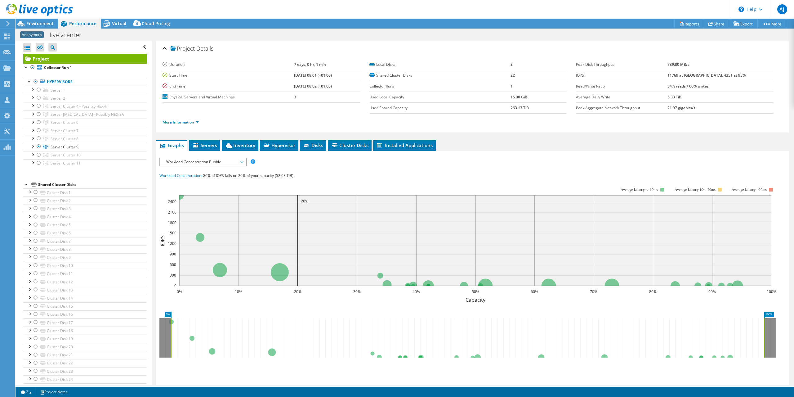
click at [189, 120] on link "More Information" at bounding box center [181, 121] width 36 height 5
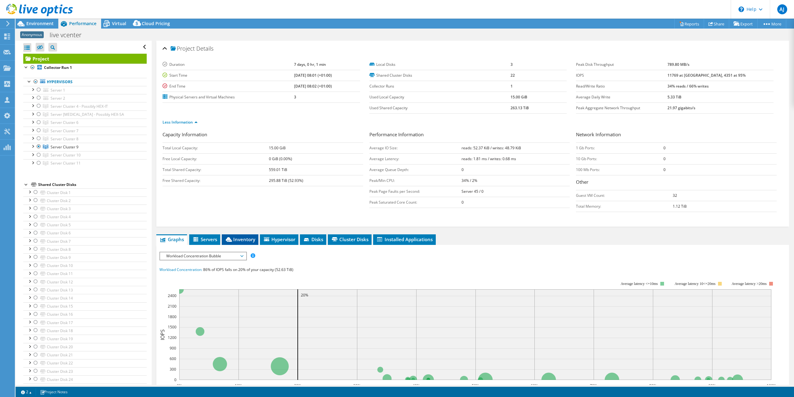
click at [235, 240] on span "Inventory" at bounding box center [240, 239] width 30 height 6
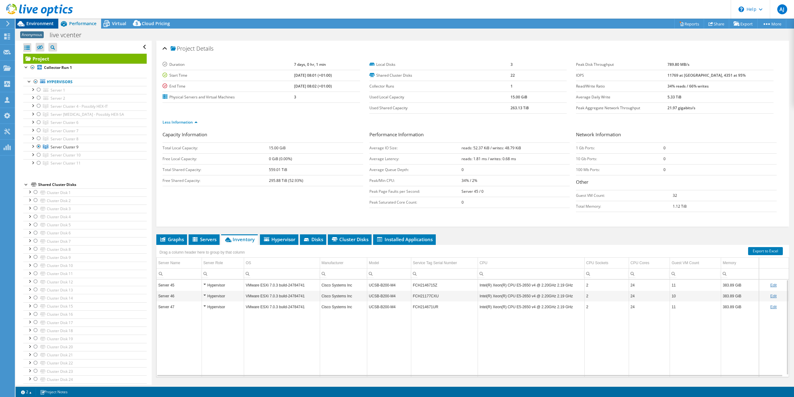
click at [32, 23] on span "Environment" at bounding box center [39, 23] width 27 height 6
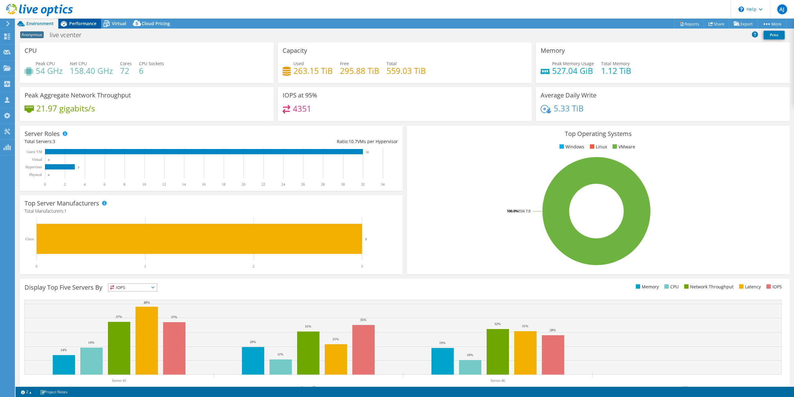
click at [80, 23] on span "Performance" at bounding box center [82, 23] width 27 height 6
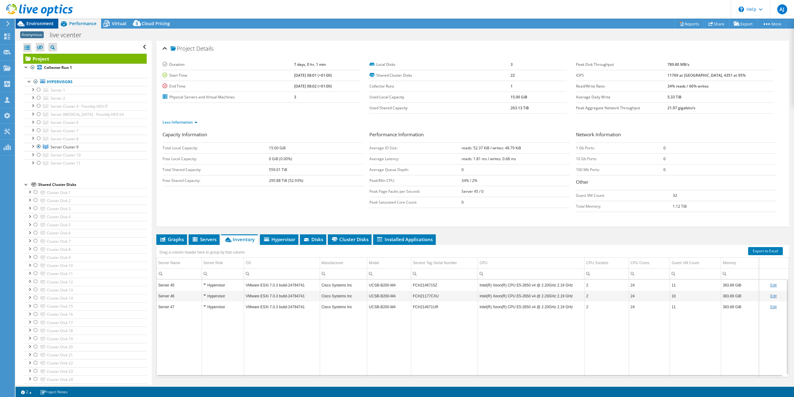
click at [38, 23] on span "Environment" at bounding box center [39, 23] width 27 height 6
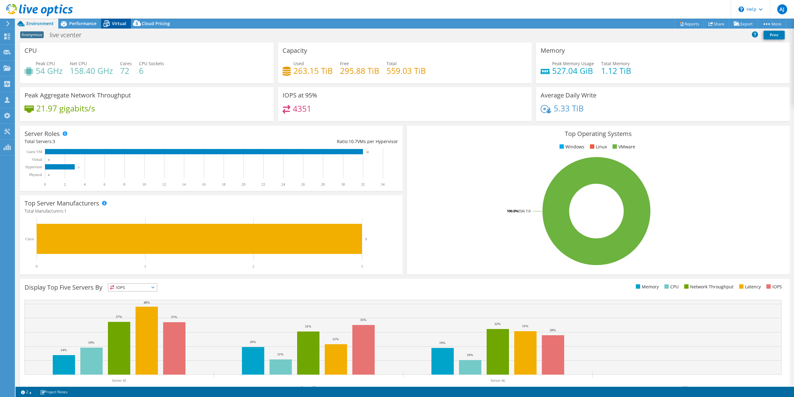
drag, startPoint x: 84, startPoint y: 24, endPoint x: 129, endPoint y: 22, distance: 45.3
click at [84, 24] on span "Performance" at bounding box center [82, 23] width 27 height 6
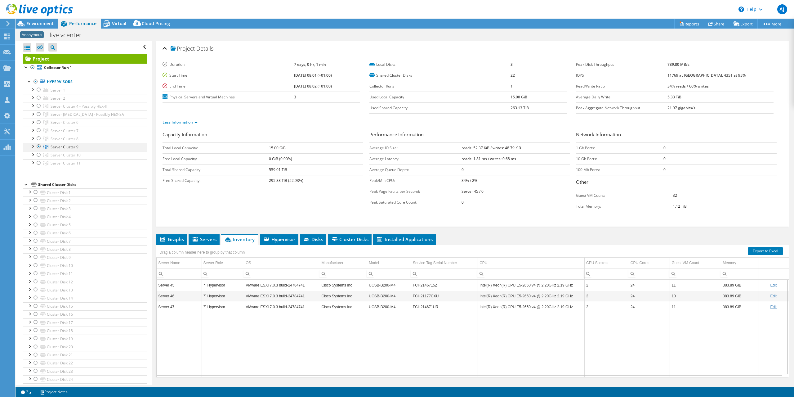
click at [38, 145] on div at bounding box center [39, 146] width 6 height 7
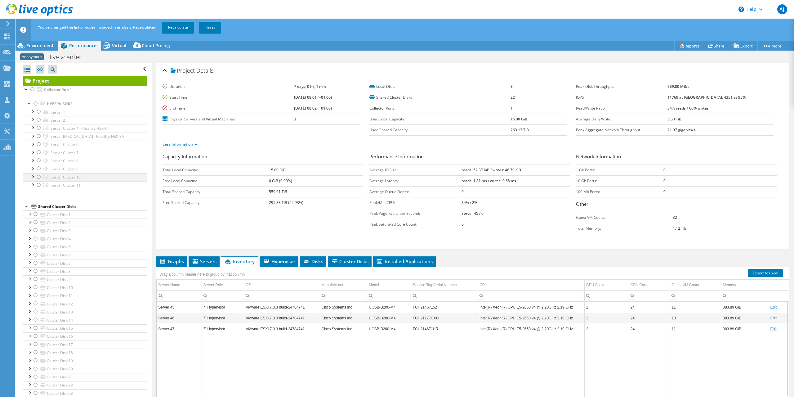
click at [38, 176] on div at bounding box center [39, 176] width 6 height 7
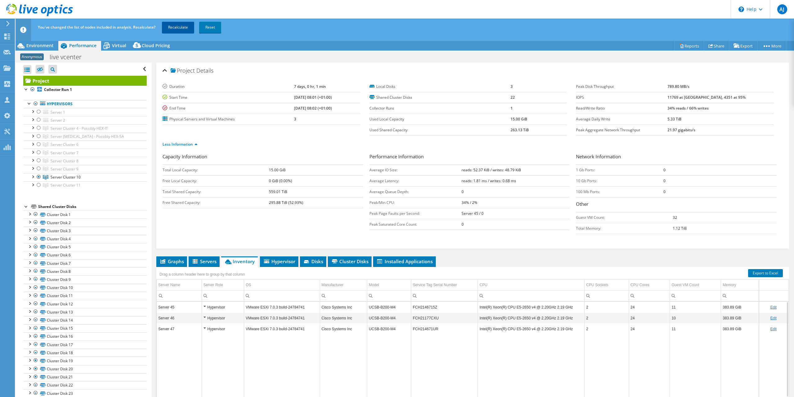
click at [176, 29] on link "Recalculate" at bounding box center [178, 27] width 32 height 11
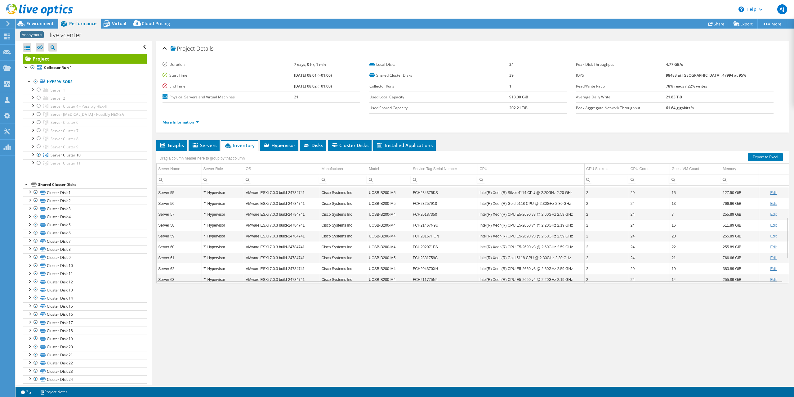
scroll to position [112, 0]
click at [33, 153] on div at bounding box center [32, 154] width 6 height 6
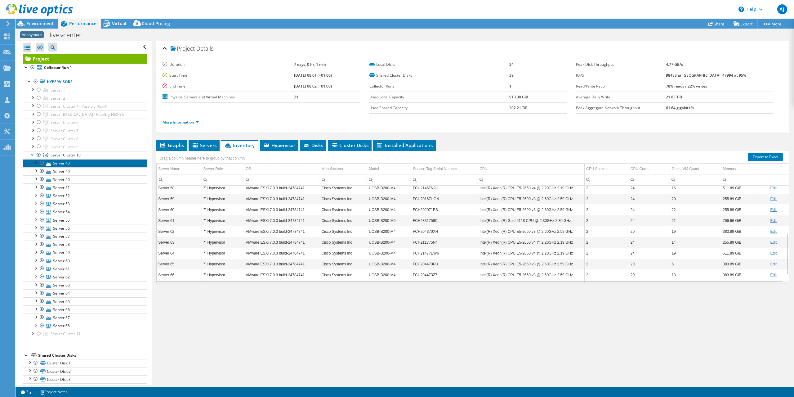
click at [60, 160] on link "Server 48" at bounding box center [84, 163] width 123 height 8
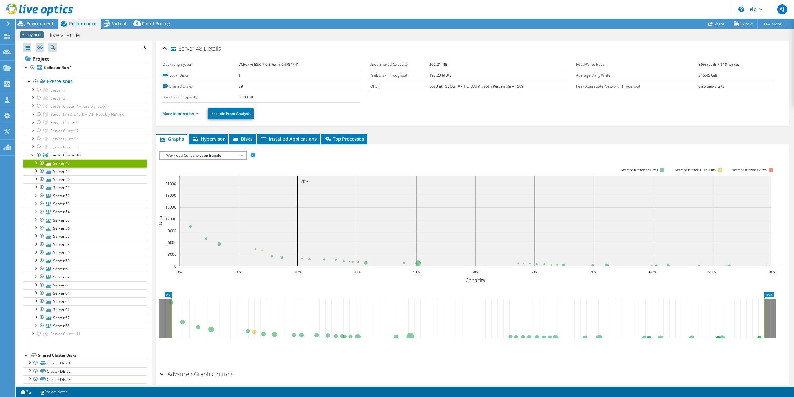
click at [179, 111] on link "More Information" at bounding box center [181, 113] width 36 height 5
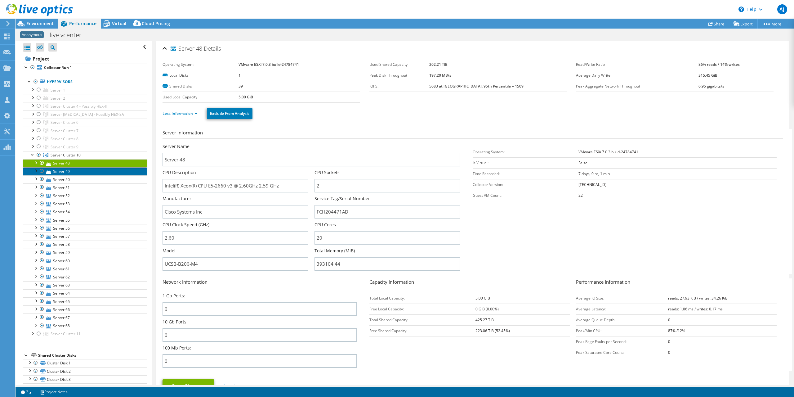
click at [56, 171] on link "Server 49" at bounding box center [84, 171] width 123 height 8
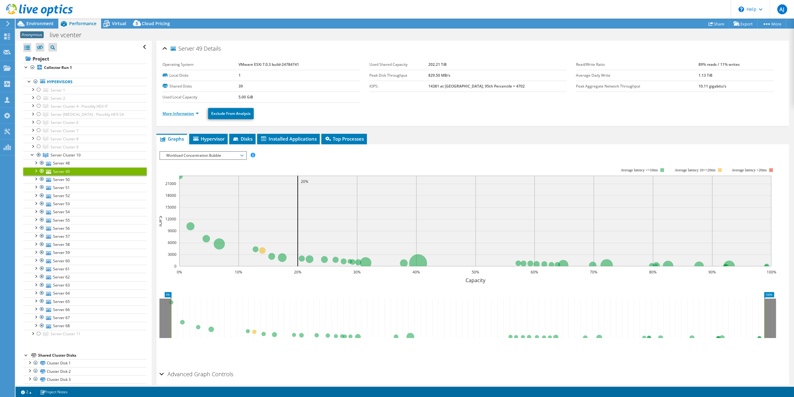
click at [186, 114] on link "More Information" at bounding box center [181, 113] width 36 height 5
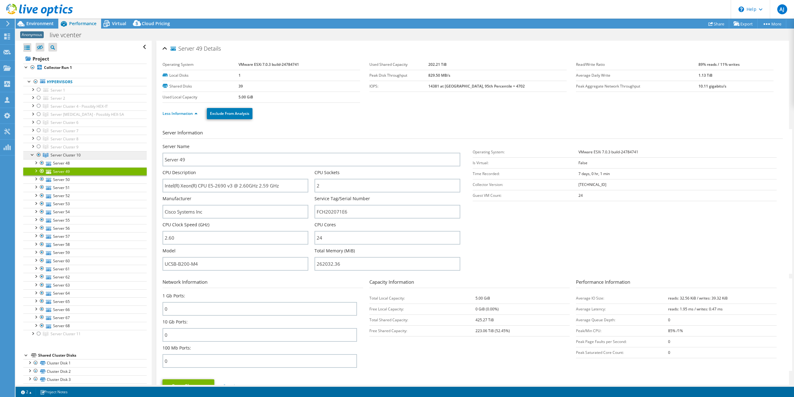
click at [56, 110] on link "Server Cluster 10" at bounding box center [84, 106] width 123 height 8
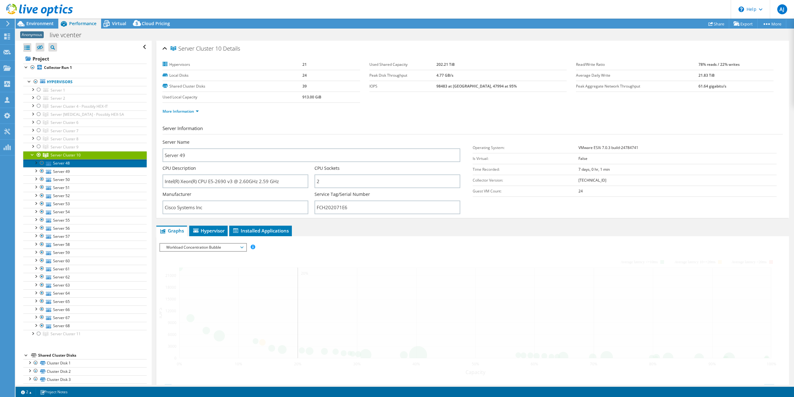
click at [58, 160] on link "Server 48" at bounding box center [84, 163] width 123 height 8
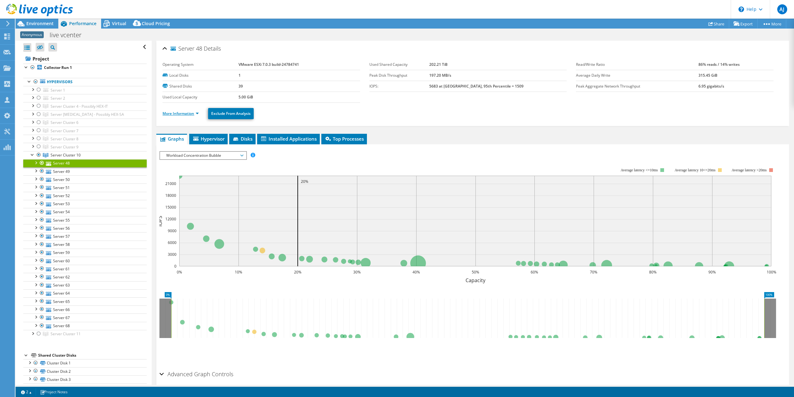
click at [175, 111] on link "More Information" at bounding box center [181, 113] width 36 height 5
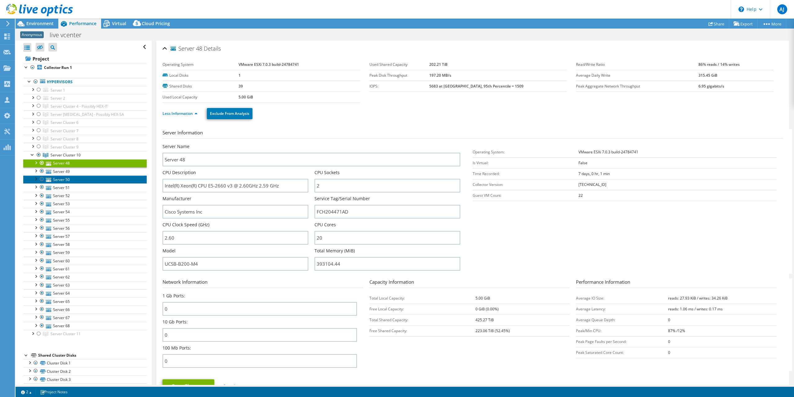
click at [55, 178] on link "Server 50" at bounding box center [84, 179] width 123 height 8
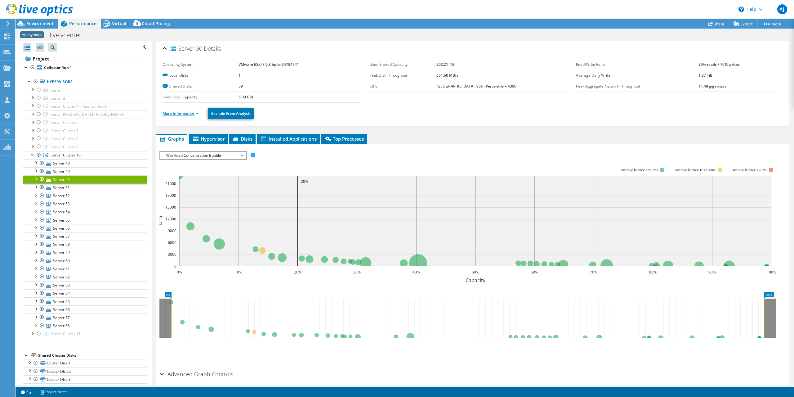
click at [173, 112] on link "More Information" at bounding box center [181, 113] width 36 height 5
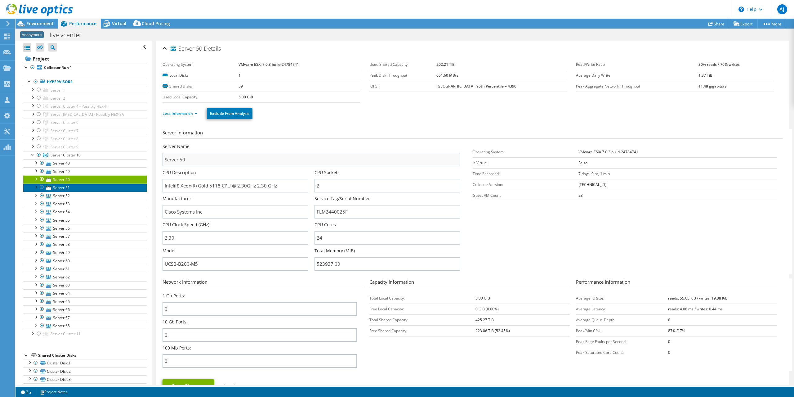
drag, startPoint x: 56, startPoint y: 188, endPoint x: 164, endPoint y: 164, distance: 110.3
click at [56, 188] on link "Server 51" at bounding box center [84, 187] width 123 height 8
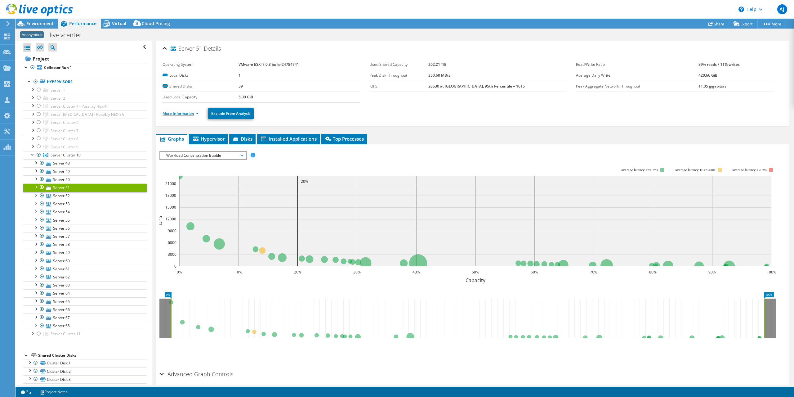
click at [178, 111] on link "More Information" at bounding box center [181, 113] width 36 height 5
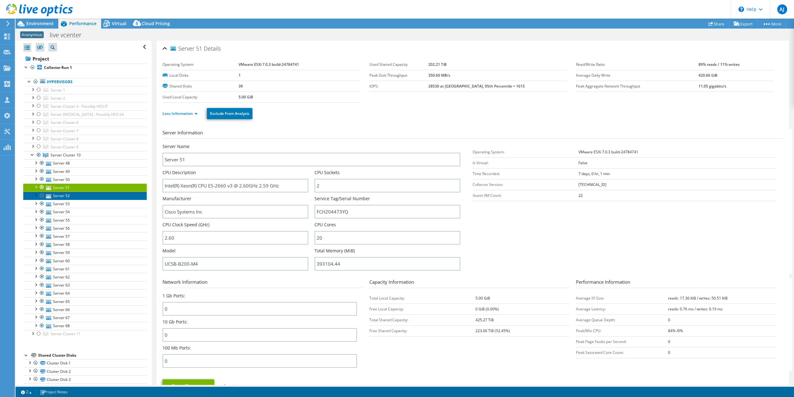
click at [68, 194] on link "Server 52" at bounding box center [84, 196] width 123 height 8
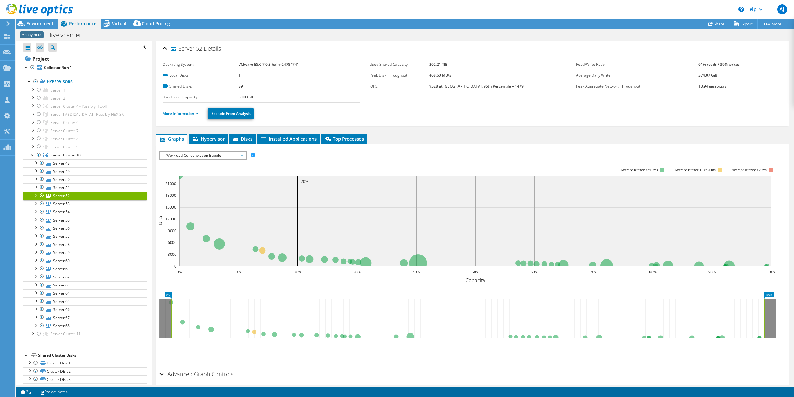
click at [177, 114] on link "More Information" at bounding box center [181, 113] width 36 height 5
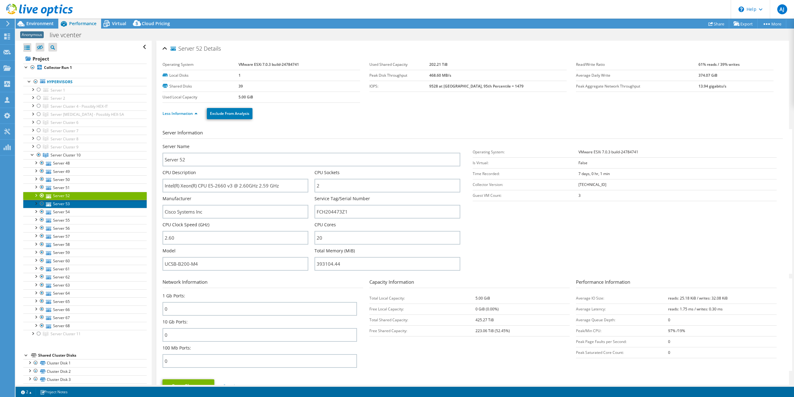
click at [57, 203] on link "Server 53" at bounding box center [84, 204] width 123 height 8
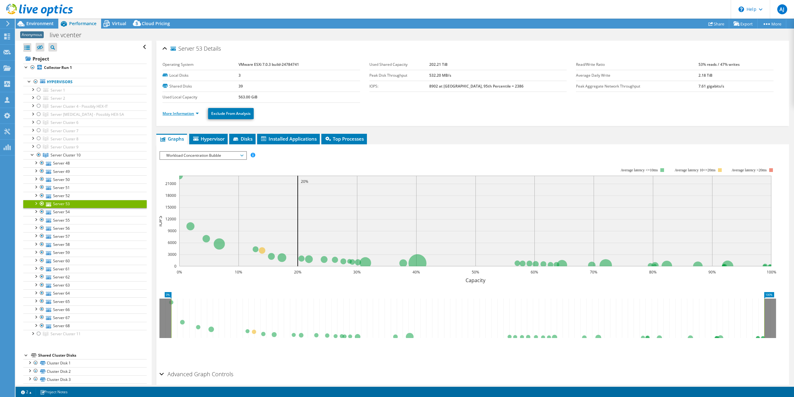
click at [177, 114] on link "More Information" at bounding box center [181, 113] width 36 height 5
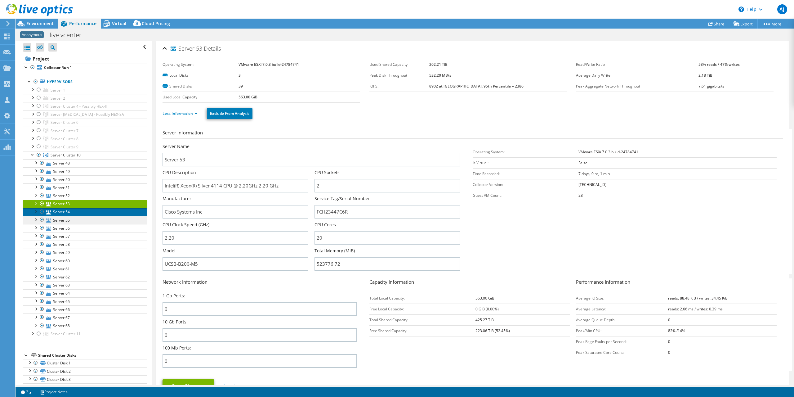
drag, startPoint x: 60, startPoint y: 211, endPoint x: 62, endPoint y: 218, distance: 7.5
click at [60, 210] on link "Server 54" at bounding box center [84, 212] width 123 height 8
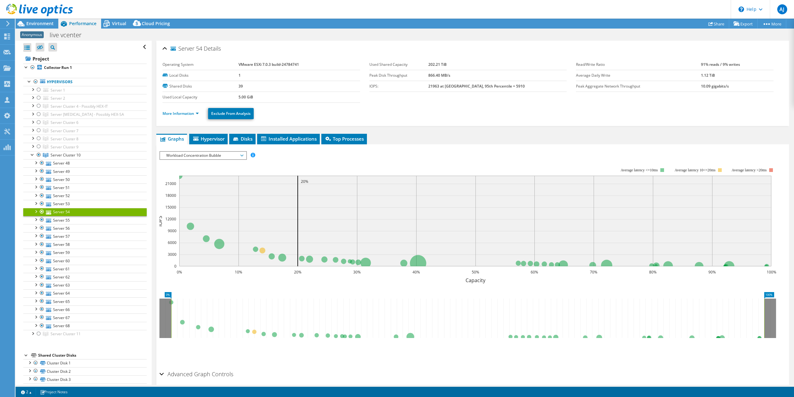
click at [175, 115] on li "More Information" at bounding box center [183, 113] width 40 height 7
click at [174, 113] on link "More Information" at bounding box center [181, 113] width 36 height 5
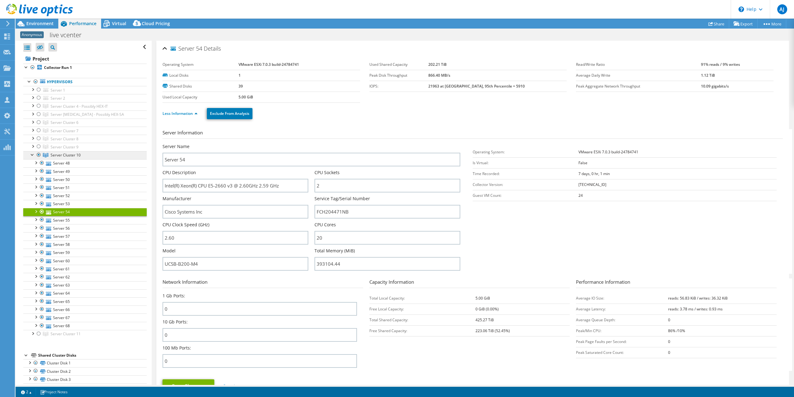
click at [75, 109] on span "Server Cluster 10" at bounding box center [79, 106] width 57 height 5
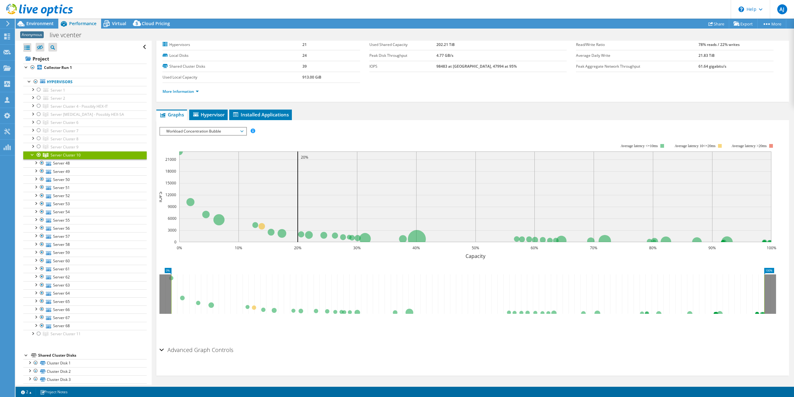
scroll to position [0, 0]
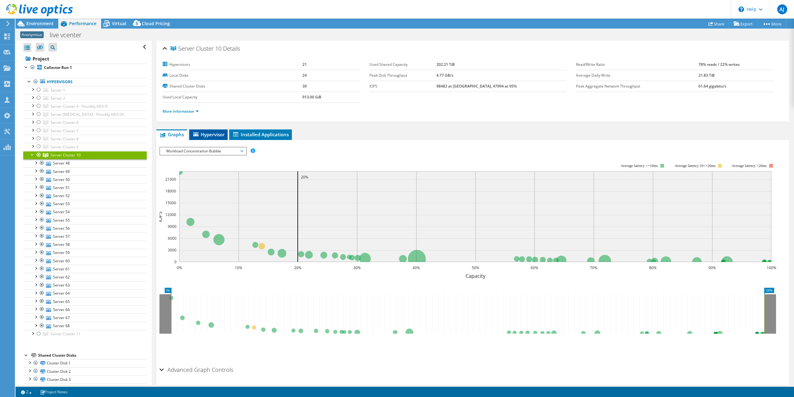
click at [220, 136] on span "Hypervisor" at bounding box center [208, 134] width 32 height 6
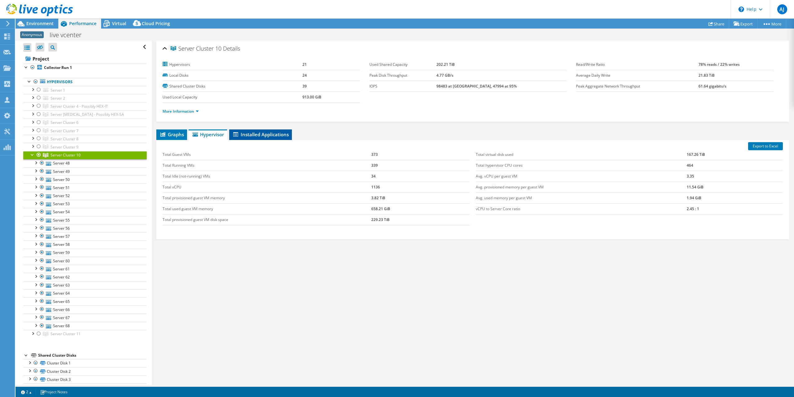
click at [264, 131] on span "Installed Applications" at bounding box center [260, 134] width 56 height 6
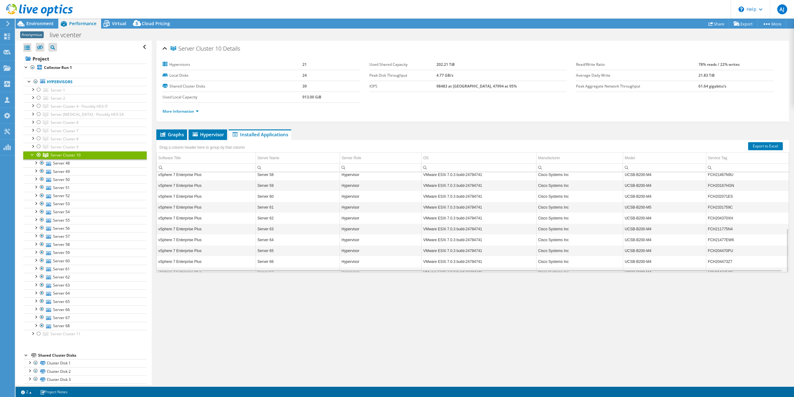
scroll to position [128, 0]
click at [768, 144] on link "Export to Excel" at bounding box center [765, 146] width 35 height 8
drag, startPoint x: 495, startPoint y: 6, endPoint x: 490, endPoint y: 12, distance: 7.9
click at [495, 6] on header "AJ Channel Partner Andrew Jackson andrewj@coolspirit.co.uk COOLSPIRIT My Profil…" at bounding box center [397, 9] width 794 height 19
click at [44, 23] on span "Environment" at bounding box center [39, 23] width 27 height 6
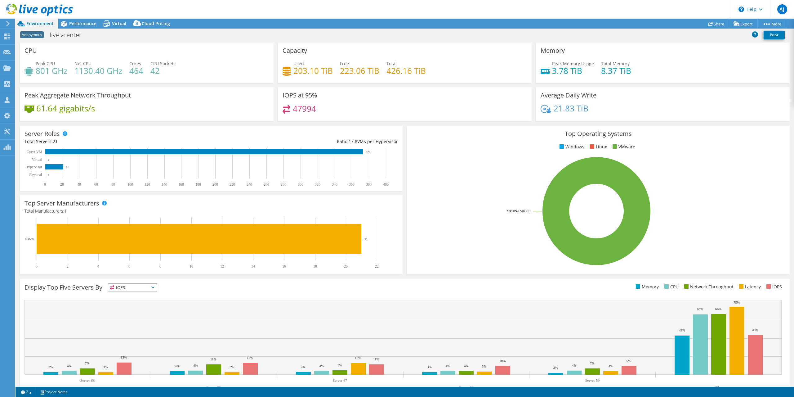
click at [80, 22] on span "Performance" at bounding box center [82, 23] width 27 height 6
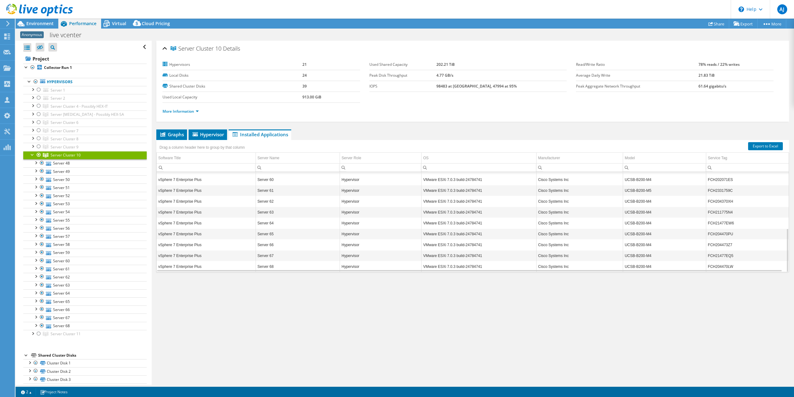
click at [32, 153] on div at bounding box center [32, 154] width 6 height 6
click at [39, 154] on div at bounding box center [39, 154] width 6 height 7
click at [38, 163] on div at bounding box center [39, 162] width 6 height 7
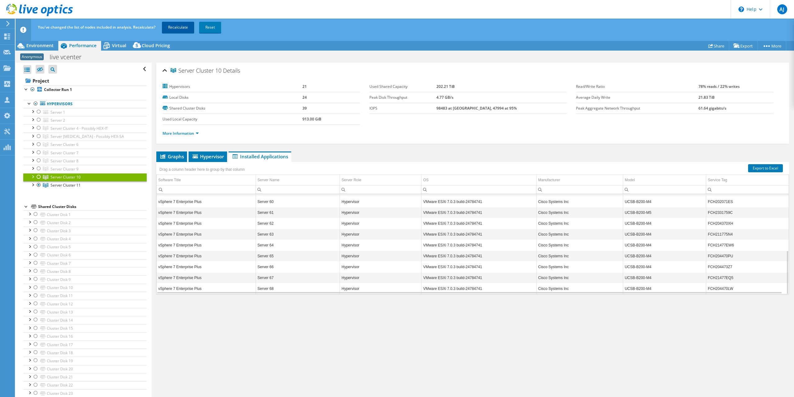
click at [186, 27] on link "Recalculate" at bounding box center [178, 27] width 32 height 11
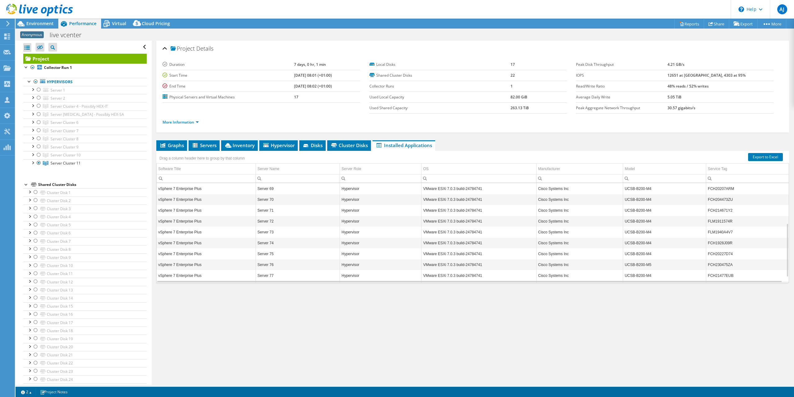
scroll to position [86, 0]
click at [200, 144] on span "Servers" at bounding box center [204, 145] width 25 height 6
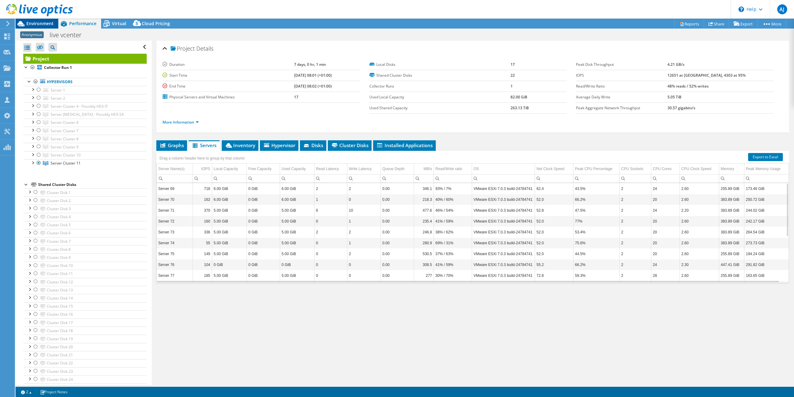
click at [43, 22] on span "Environment" at bounding box center [39, 23] width 27 height 6
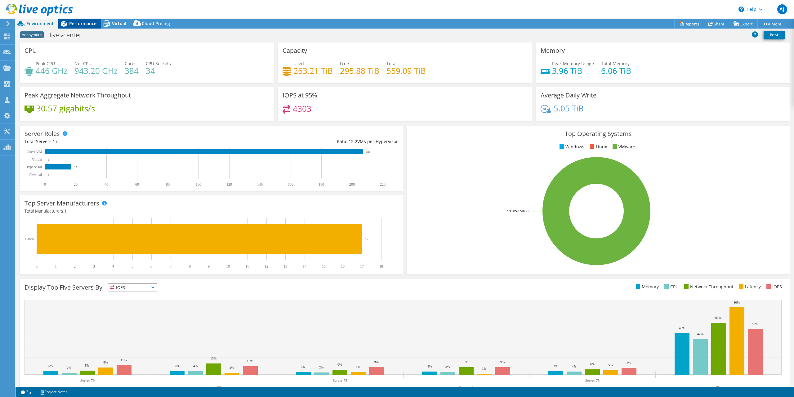
click at [71, 24] on span "Performance" at bounding box center [82, 23] width 27 height 6
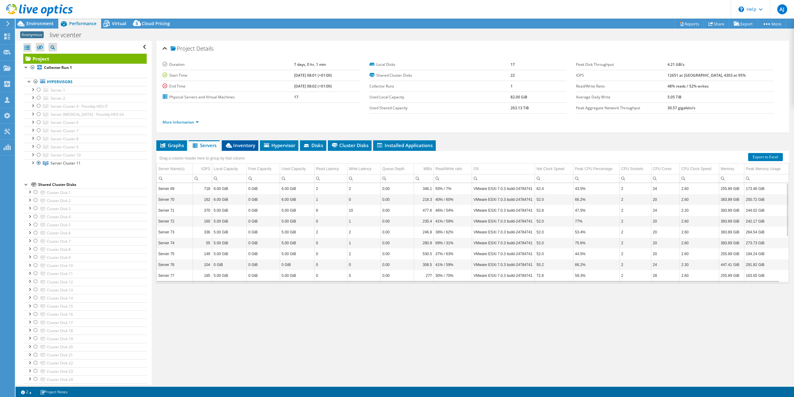
click at [246, 144] on span "Inventory" at bounding box center [240, 145] width 30 height 6
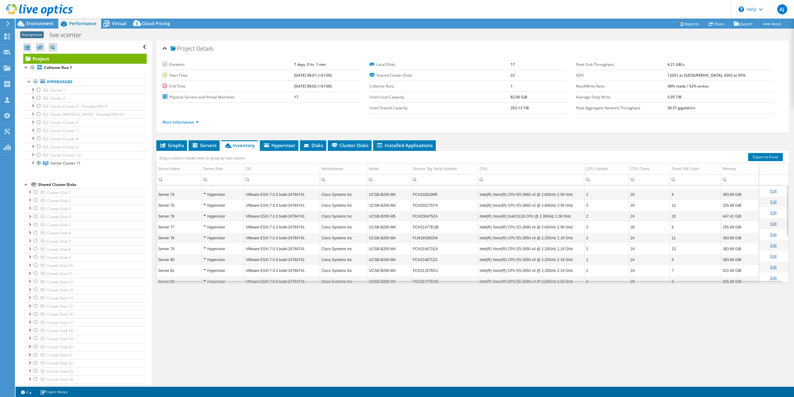
scroll to position [0, 0]
click at [756, 157] on link "Export to Excel" at bounding box center [765, 157] width 35 height 8
drag, startPoint x: 464, startPoint y: 42, endPoint x: 302, endPoint y: 61, distance: 163.0
click at [464, 43] on div "Project Details" at bounding box center [473, 48] width 621 height 13
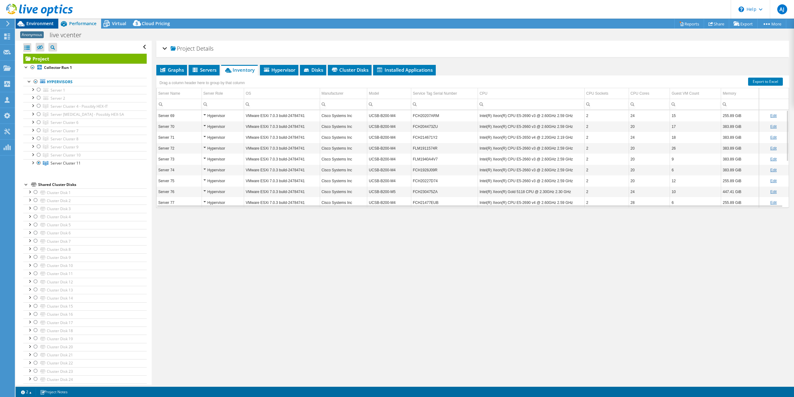
drag, startPoint x: 32, startPoint y: 23, endPoint x: 36, endPoint y: 26, distance: 5.3
click at [32, 23] on span "Environment" at bounding box center [39, 23] width 27 height 6
